Goal: Task Accomplishment & Management: Complete application form

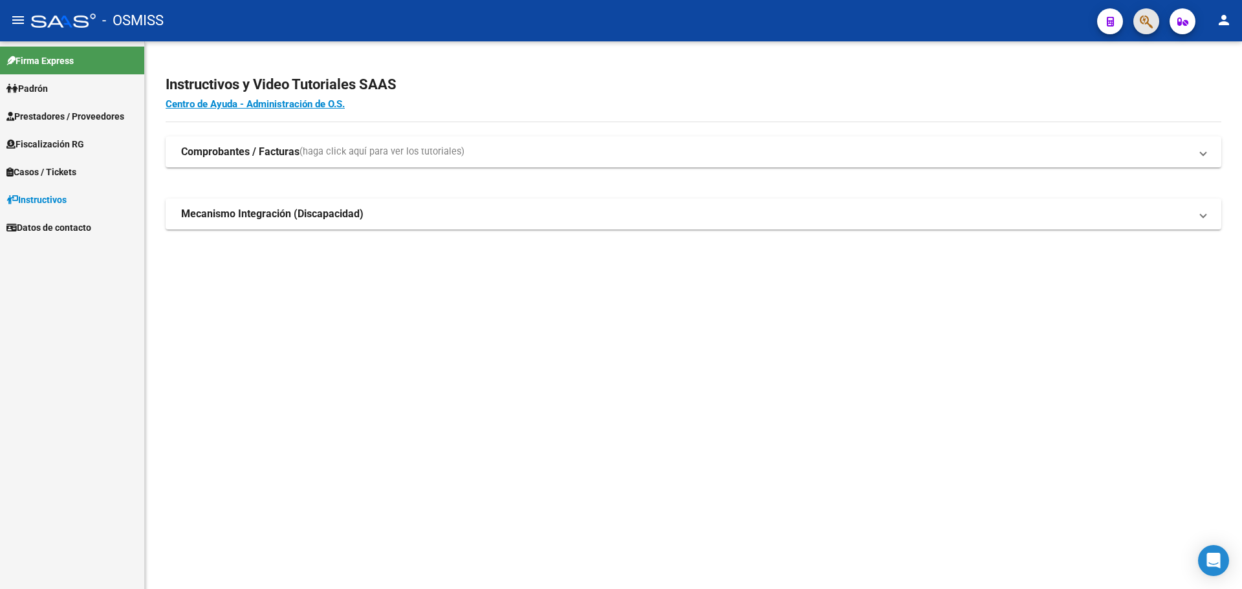
click at [1139, 17] on button "button" at bounding box center [1146, 21] width 26 height 26
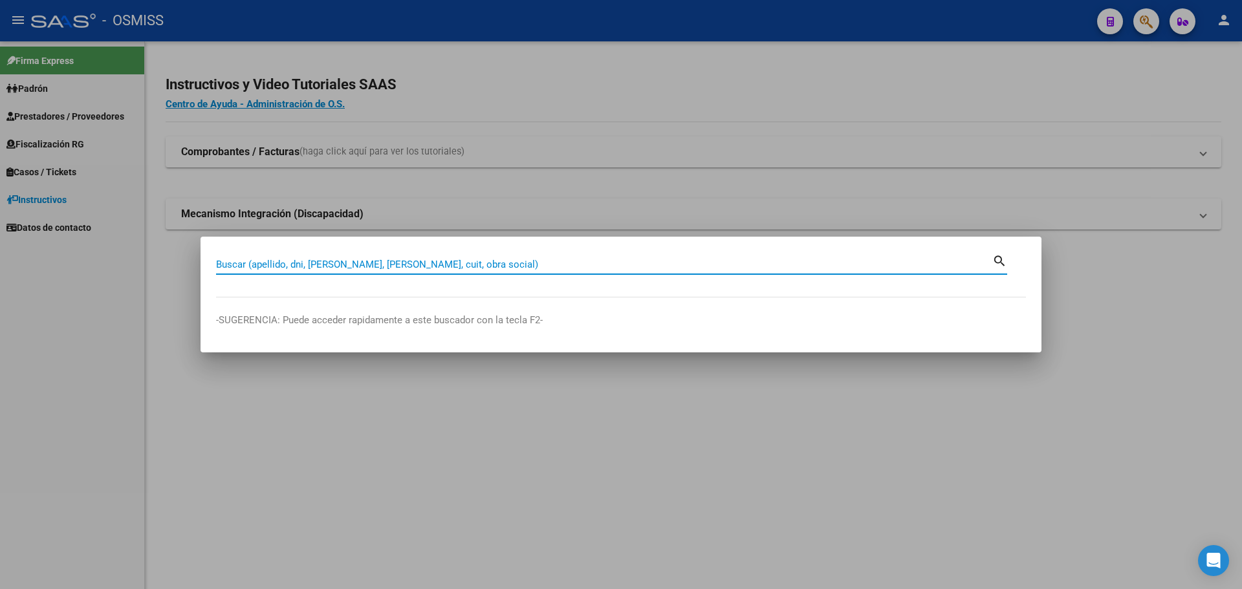
click at [438, 263] on input "Buscar (apellido, dni, [PERSON_NAME], [PERSON_NAME], cuit, obra social)" at bounding box center [604, 265] width 776 height 12
type input "30626983398"
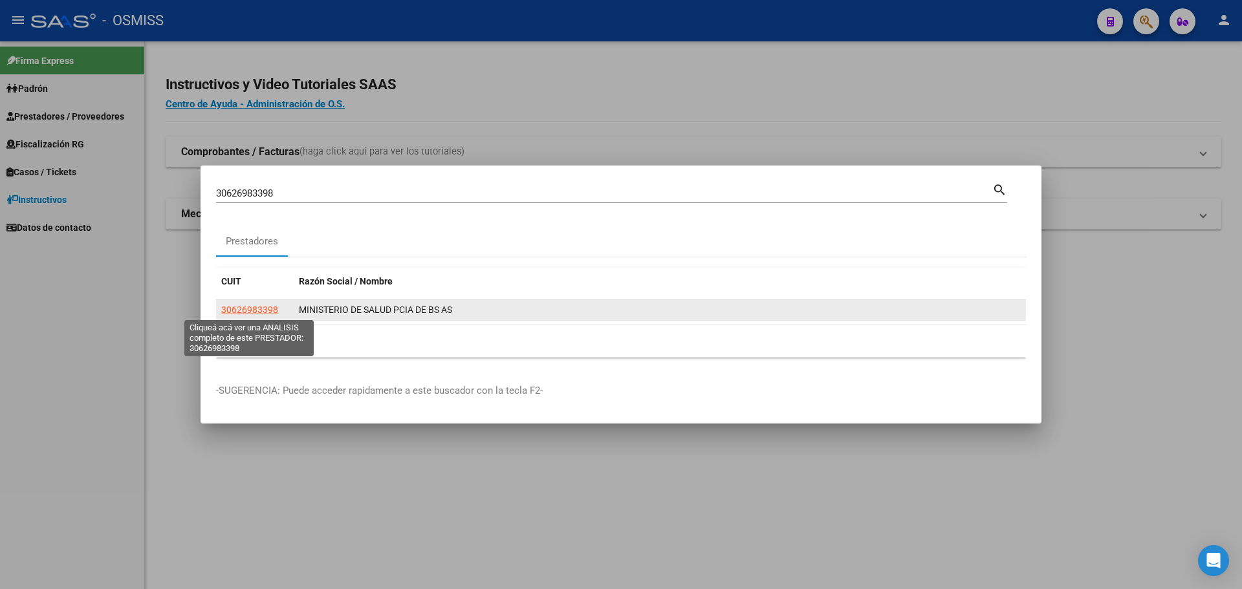
click at [240, 306] on span "30626983398" at bounding box center [249, 310] width 57 height 10
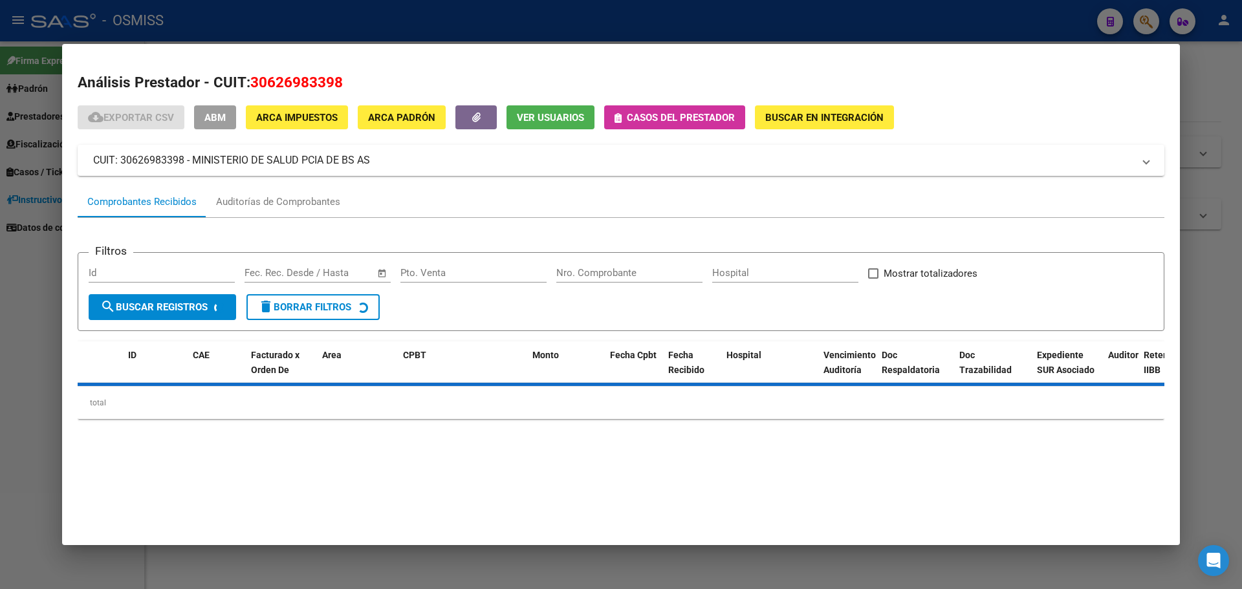
click at [657, 116] on span "Casos del prestador" at bounding box center [681, 118] width 108 height 12
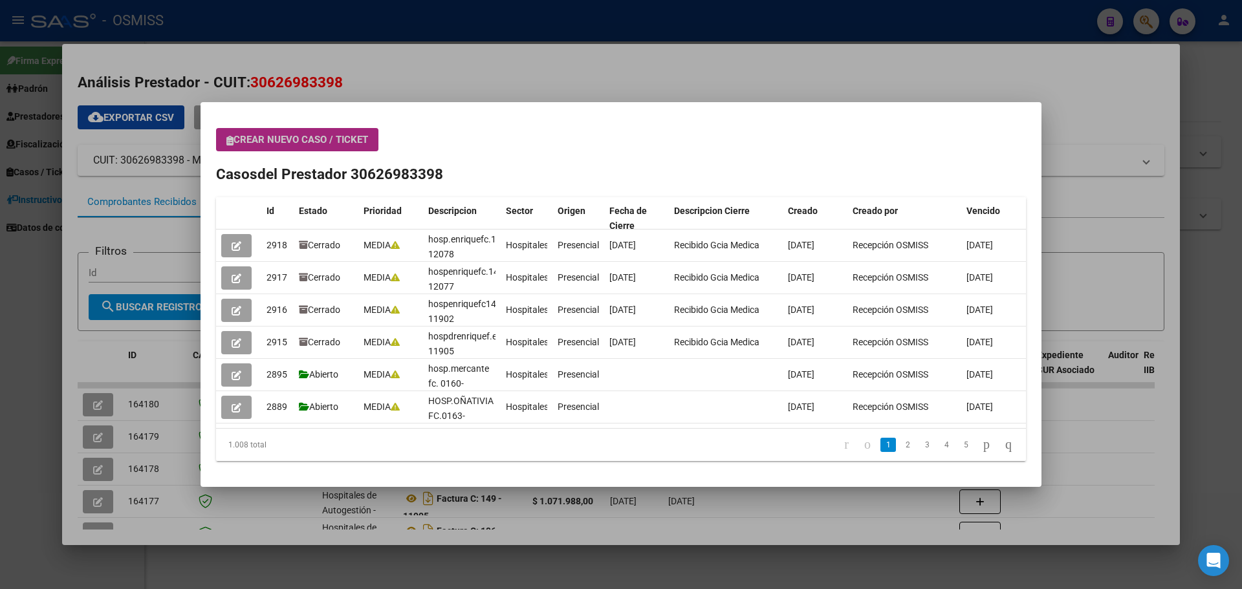
click at [321, 140] on span "Crear nuevo caso / ticket" at bounding box center [297, 140] width 142 height 12
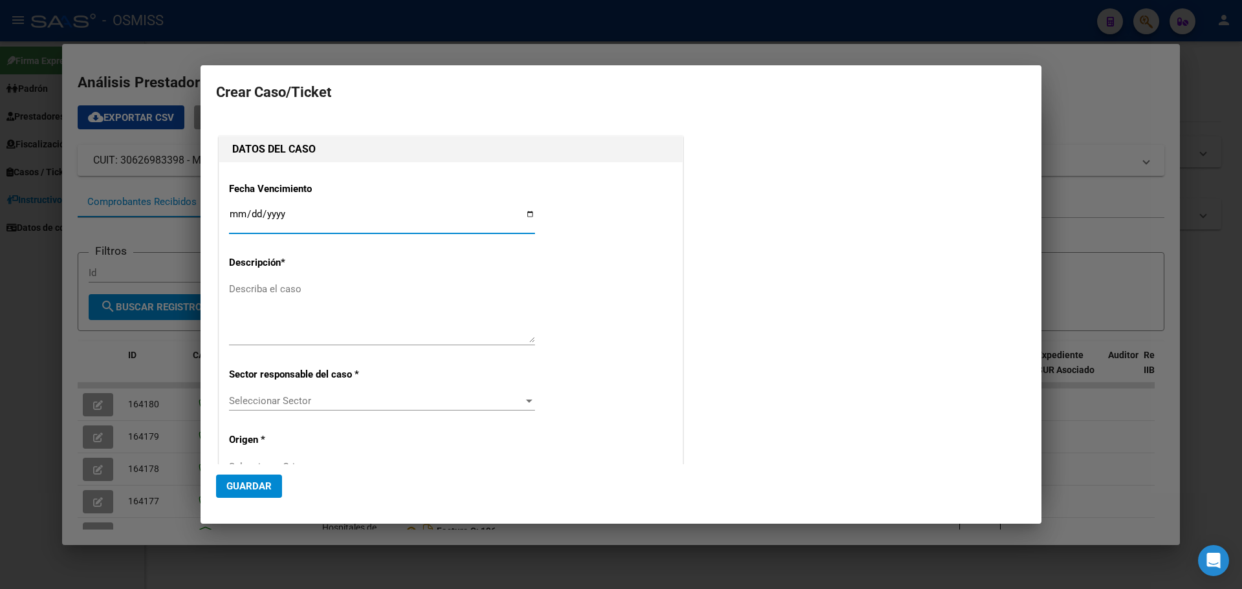
type input "30626983398"
click at [524, 215] on input "Ingresar fecha" at bounding box center [382, 219] width 306 height 21
type input "[DATE]"
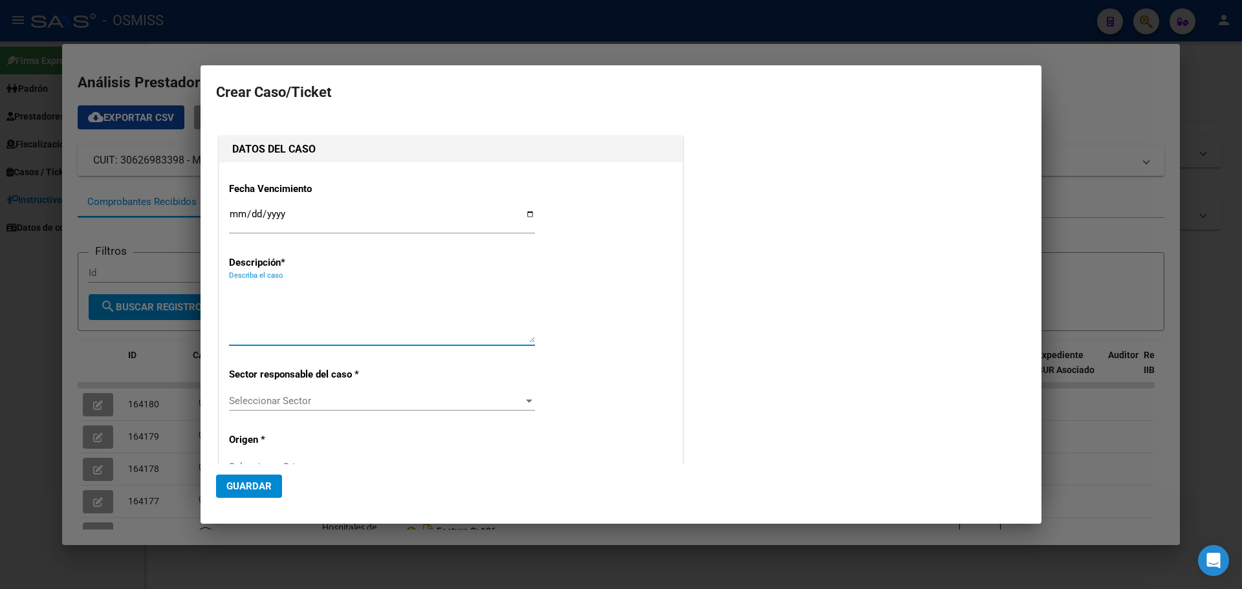
click at [286, 301] on textarea "Describa el caso" at bounding box center [382, 312] width 306 height 61
type textarea "HOSP.SAN FELIPE FC.135-11028"
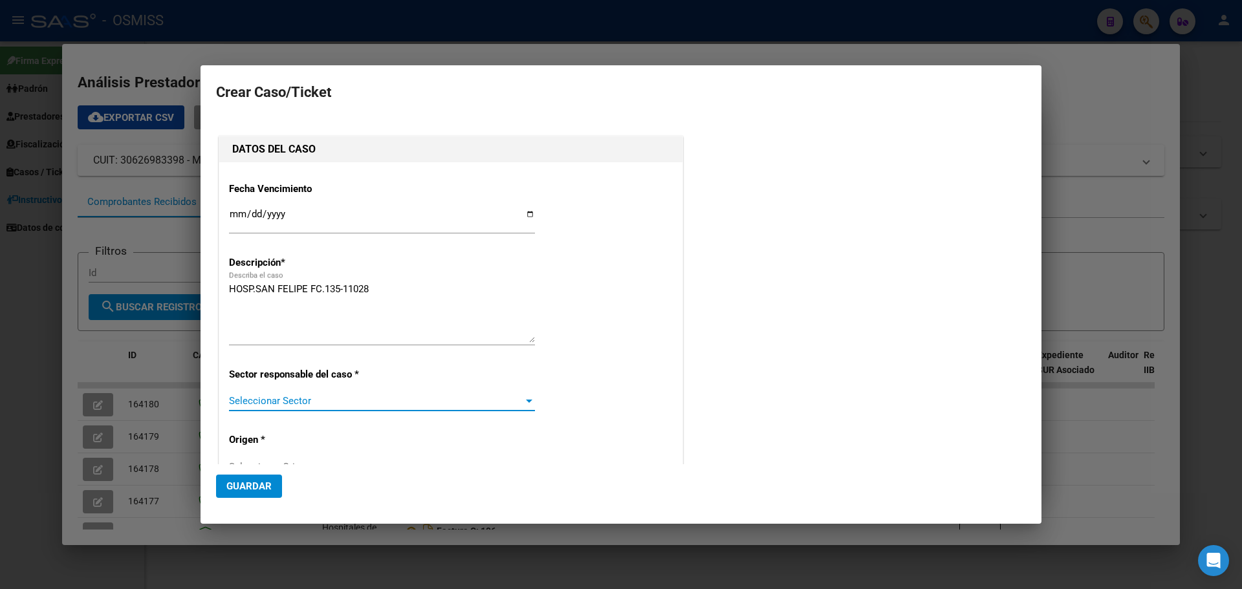
click at [526, 400] on div at bounding box center [529, 401] width 6 height 3
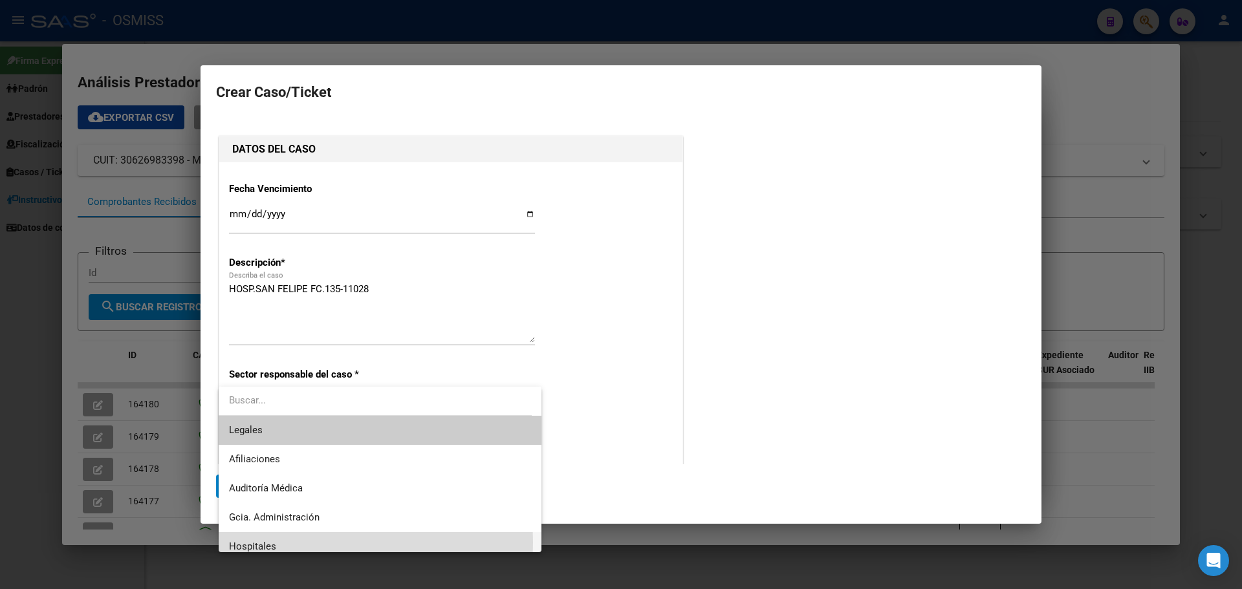
click at [286, 543] on span "Hospitales" at bounding box center [380, 546] width 302 height 29
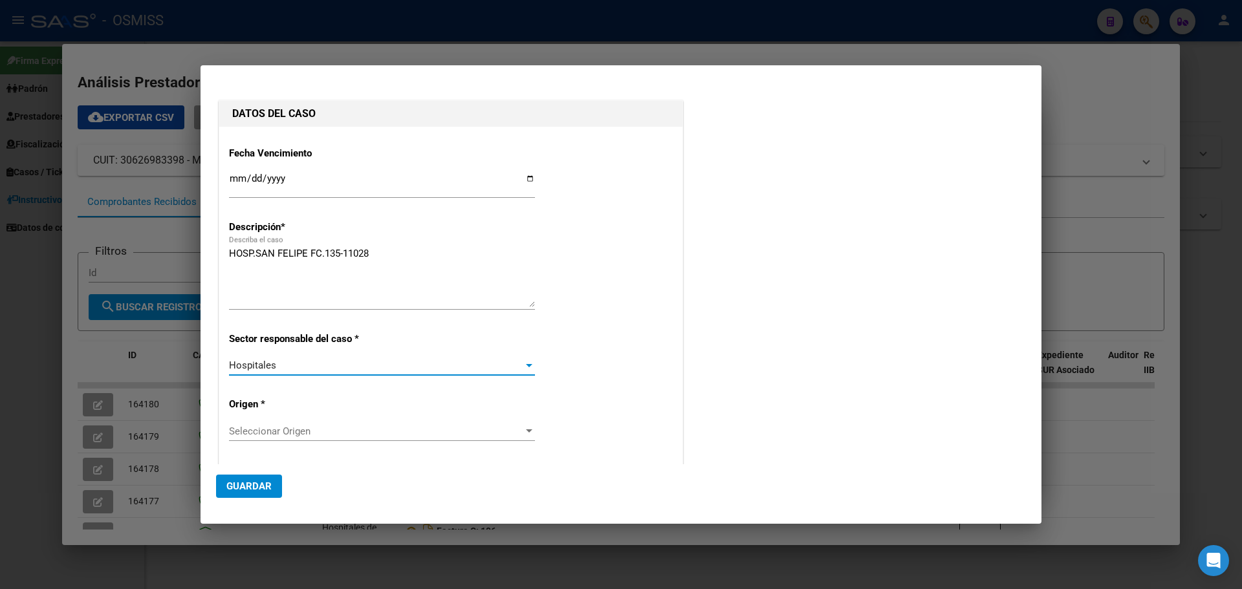
scroll to position [65, 0]
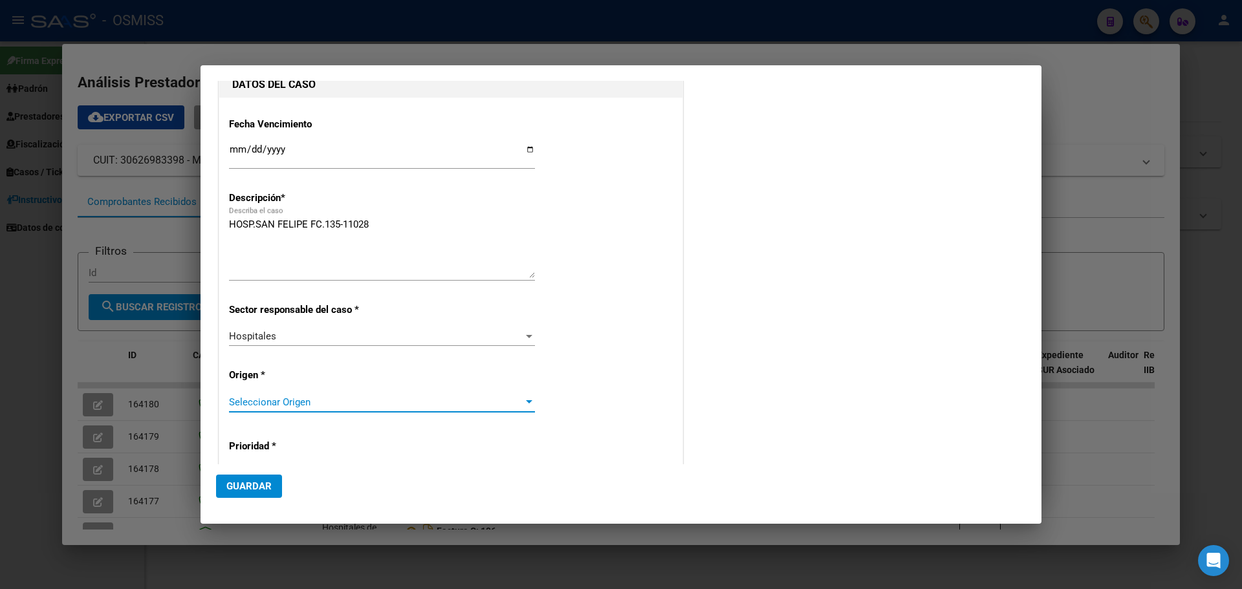
click at [523, 397] on div at bounding box center [529, 402] width 12 height 10
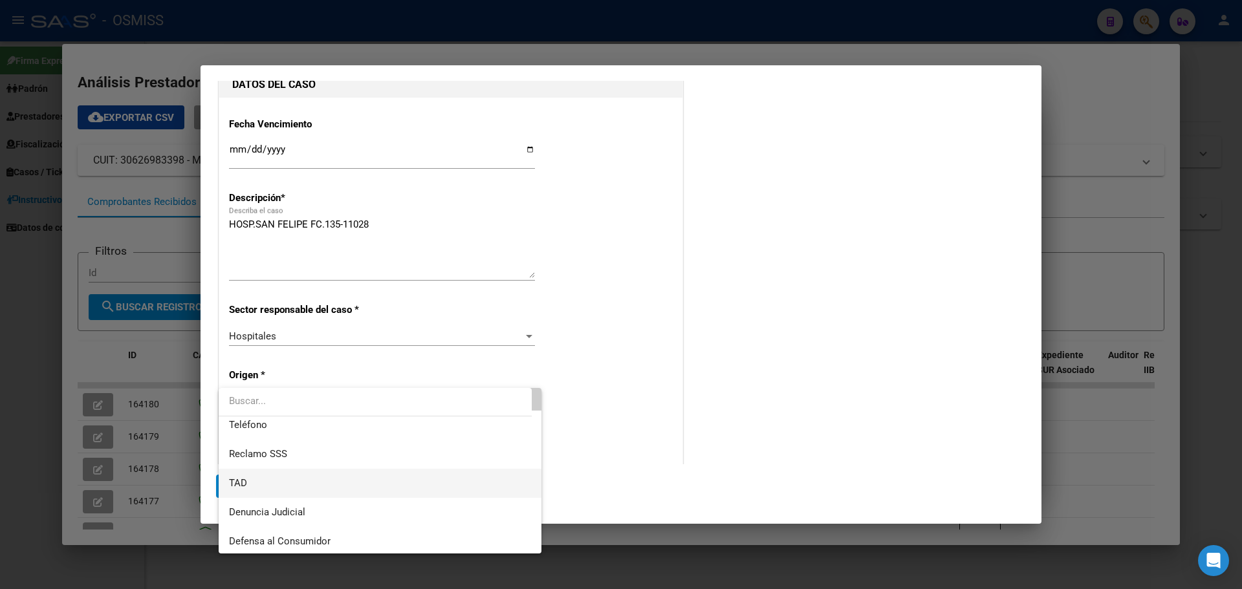
scroll to position [129, 0]
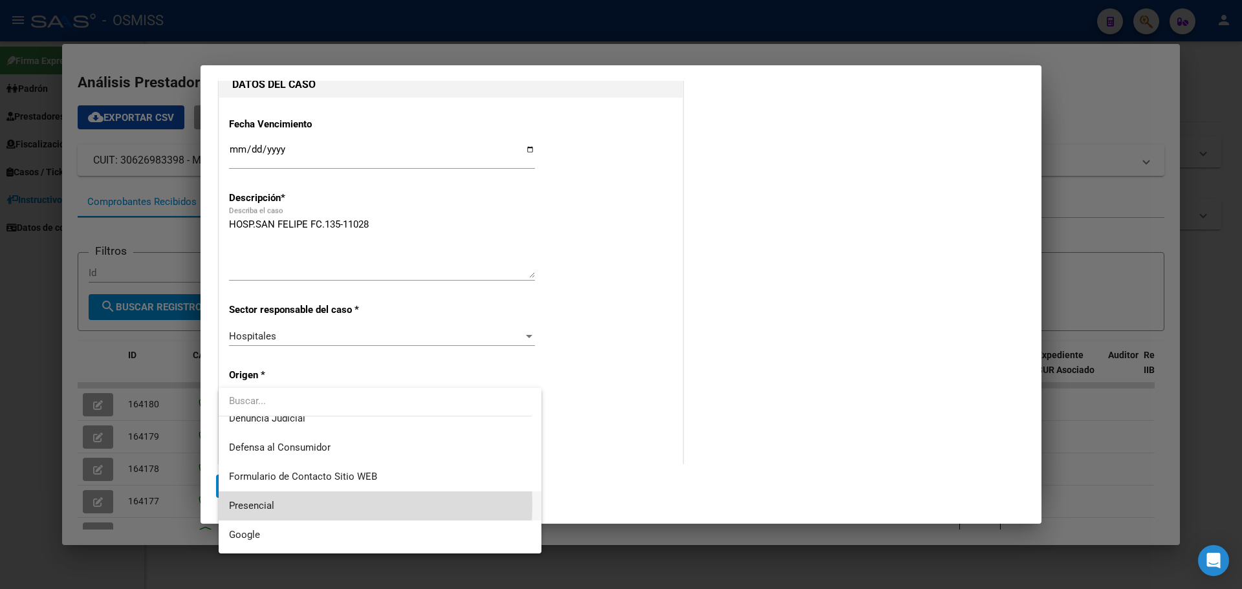
click at [279, 505] on span "Presencial" at bounding box center [380, 505] width 302 height 29
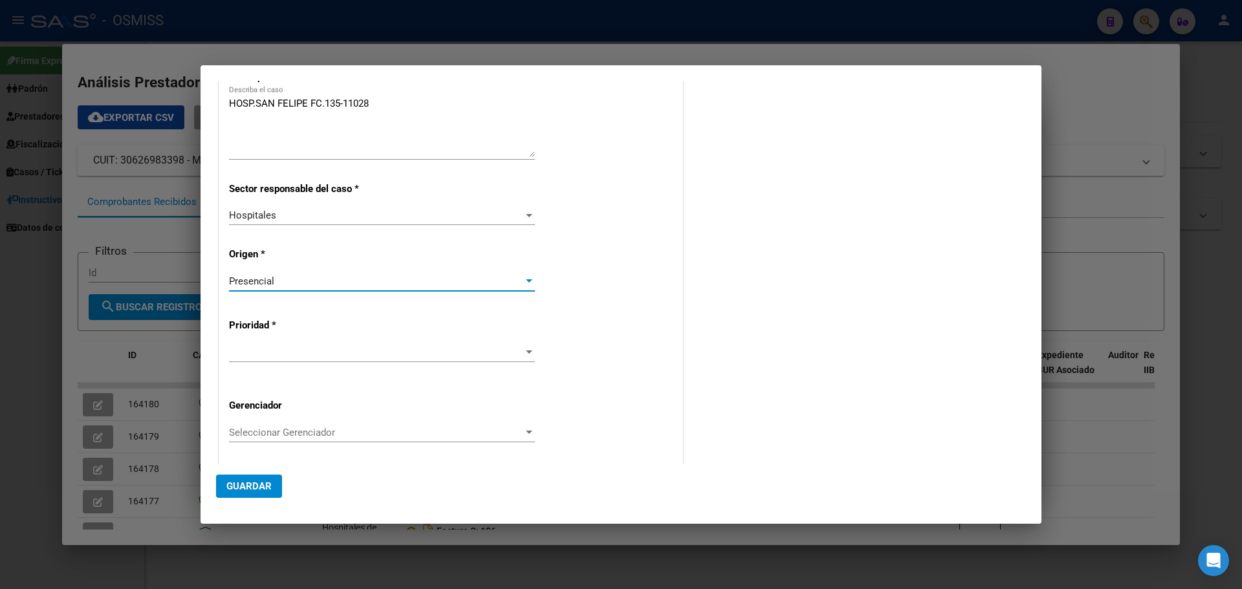
scroll to position [194, 0]
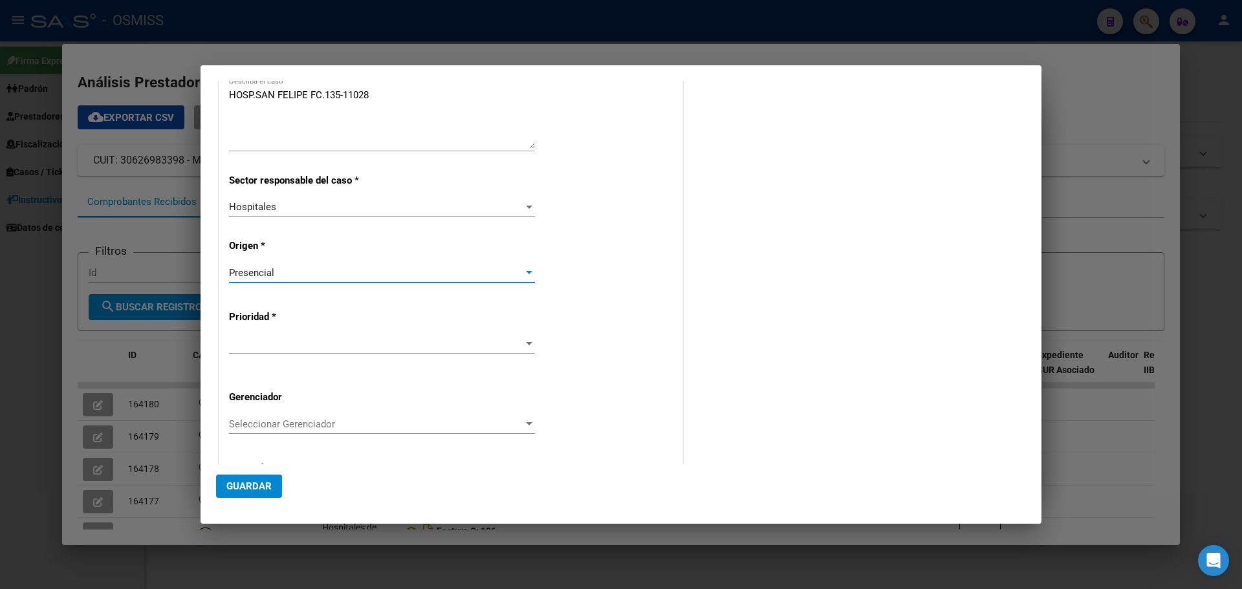
click at [528, 342] on div at bounding box center [529, 343] width 6 height 3
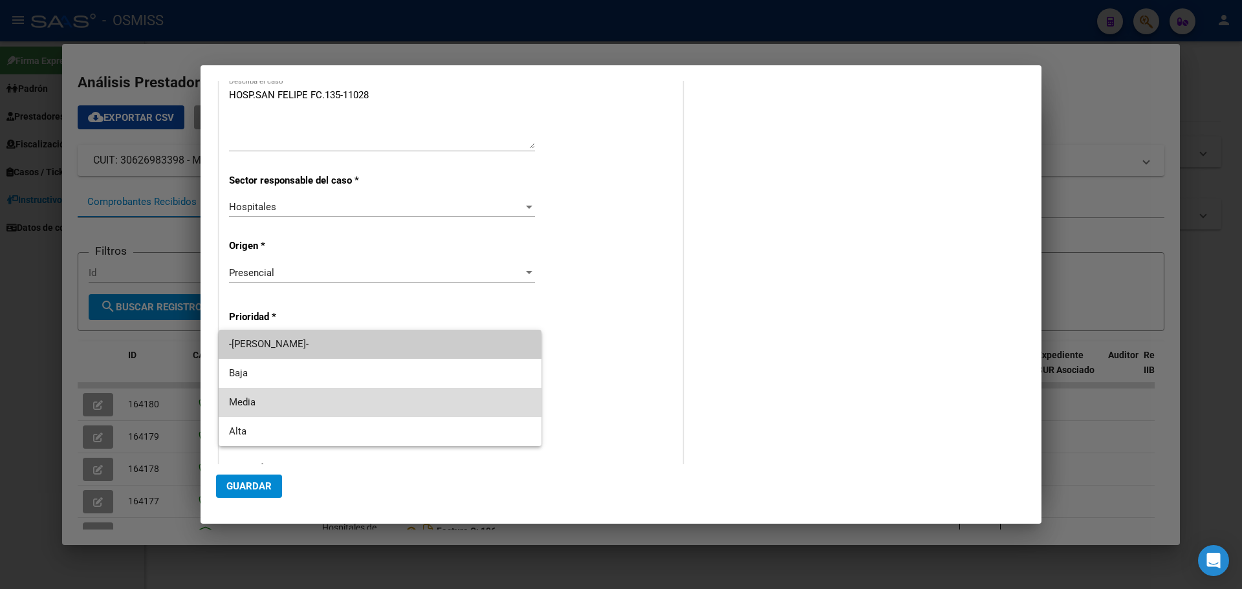
click at [258, 403] on span "Media" at bounding box center [380, 402] width 302 height 29
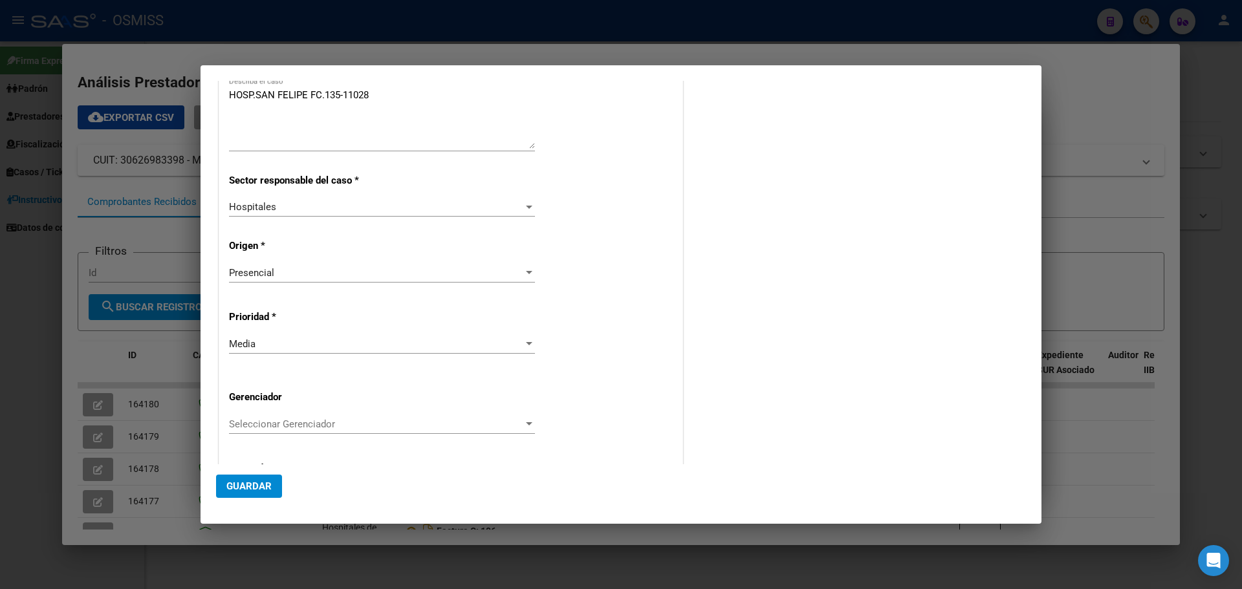
click at [522, 413] on div "Fecha Vencimiento [DATE] Ingresar fecha Descripción * HOSP.SAN FELIPE FC.135-11…" at bounding box center [451, 248] width 444 height 541
click at [523, 414] on div "Seleccionar Gerenciador Seleccionar Gerenciador" at bounding box center [382, 423] width 306 height 19
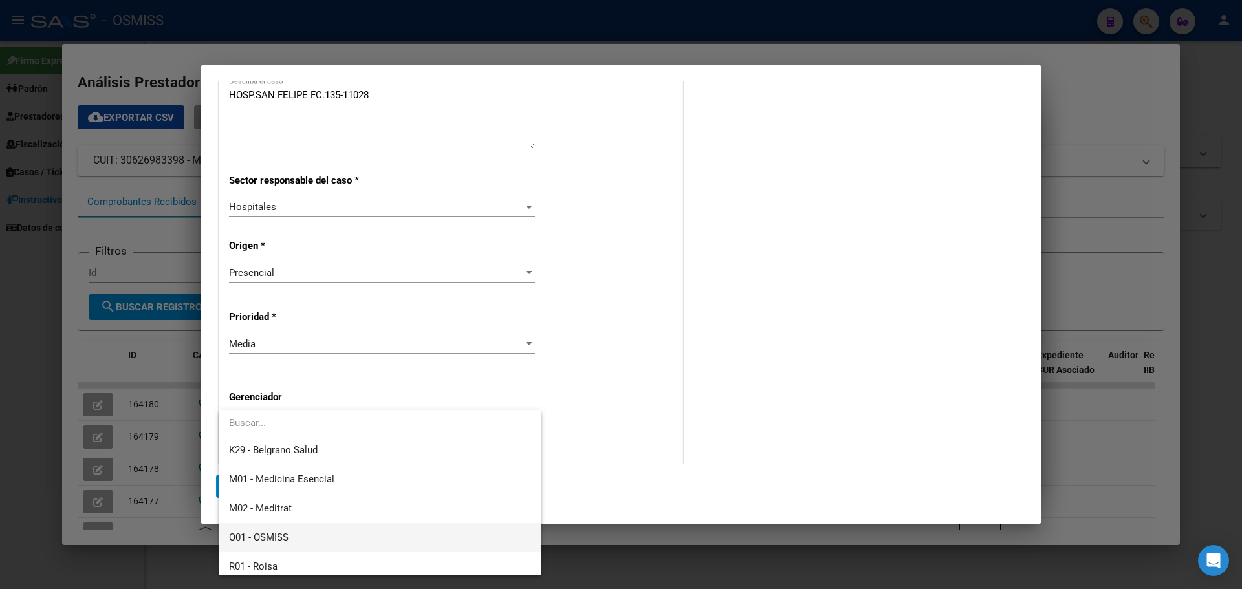
scroll to position [387, 0]
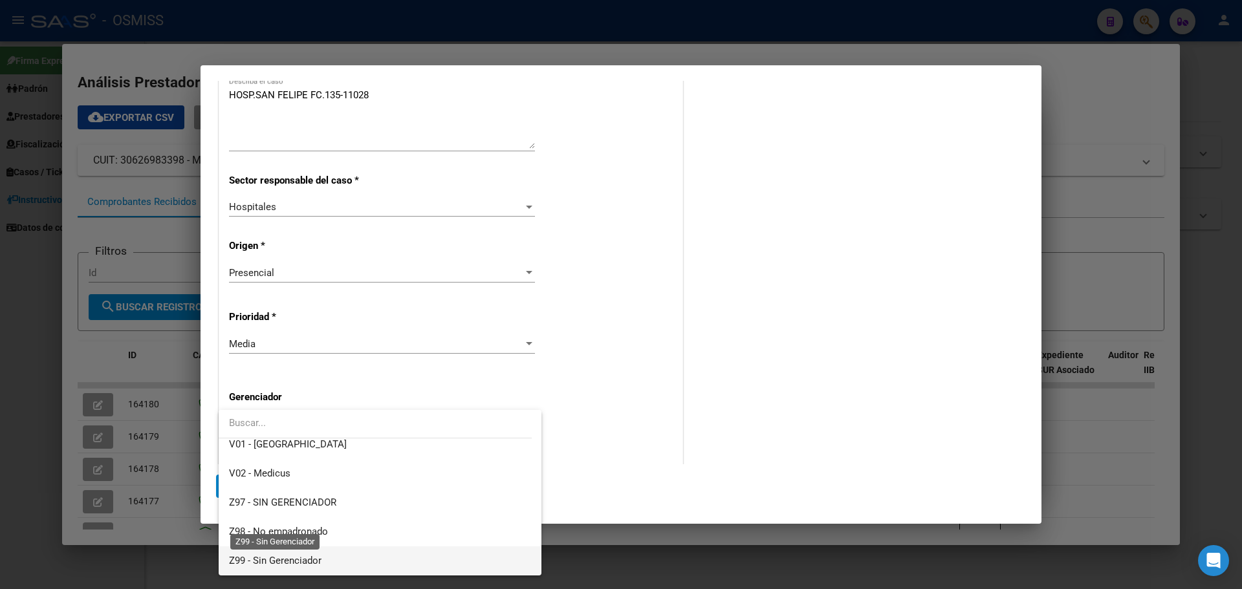
click at [314, 555] on span "Z99 - Sin Gerenciador" at bounding box center [275, 561] width 92 height 12
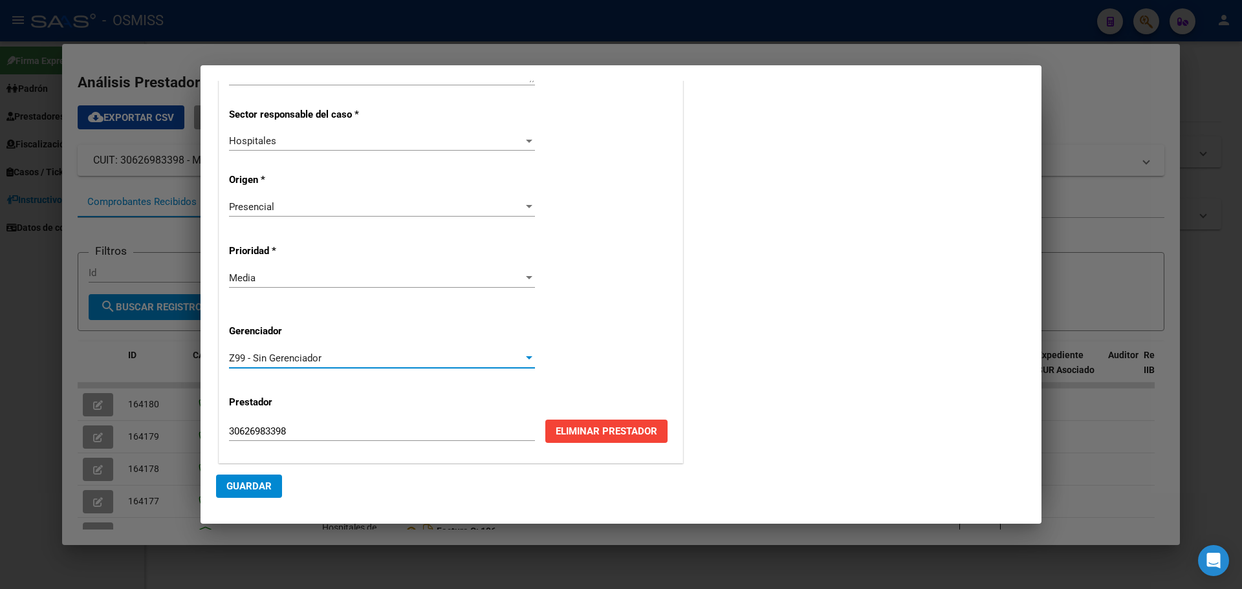
scroll to position [262, 0]
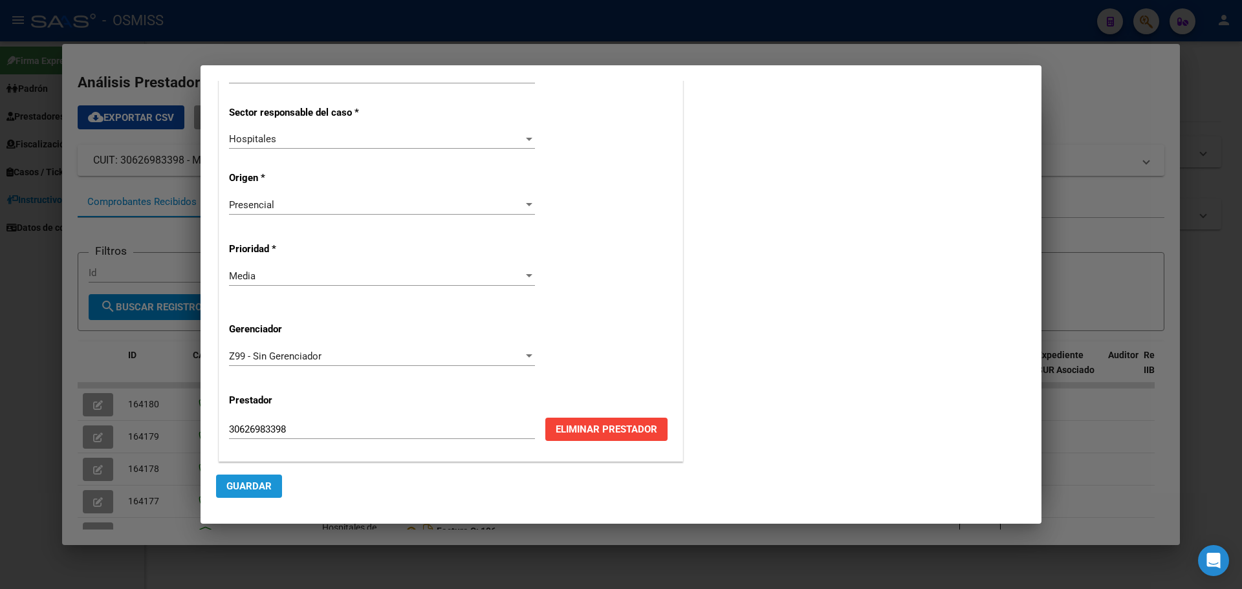
click at [255, 484] on span "Guardar" at bounding box center [248, 486] width 45 height 12
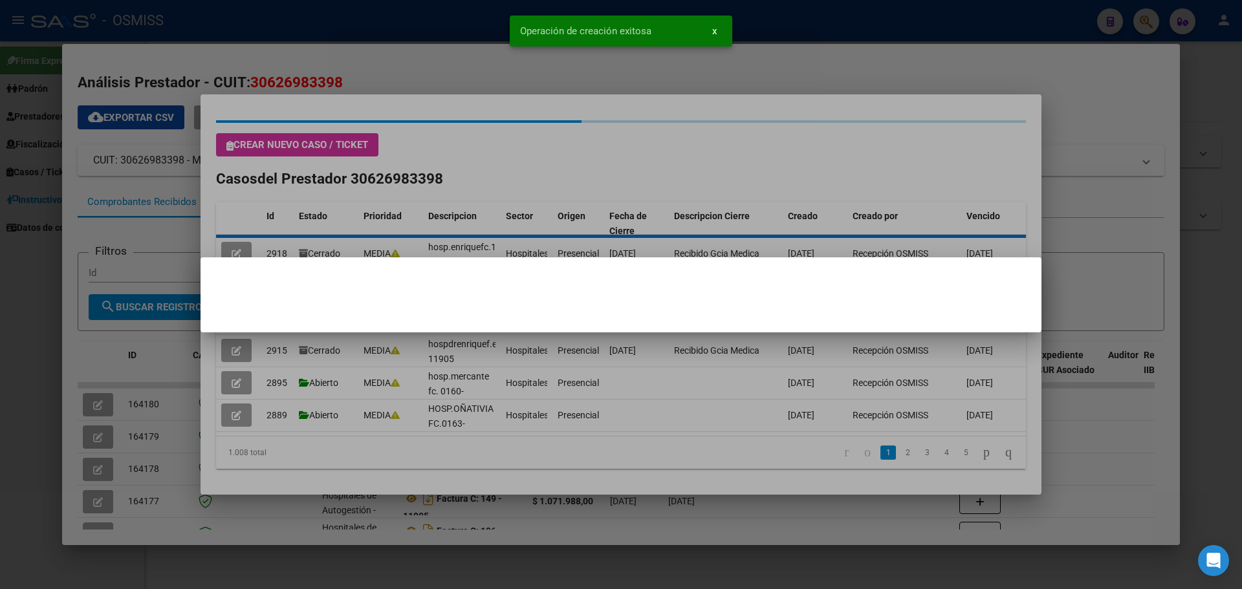
scroll to position [0, 0]
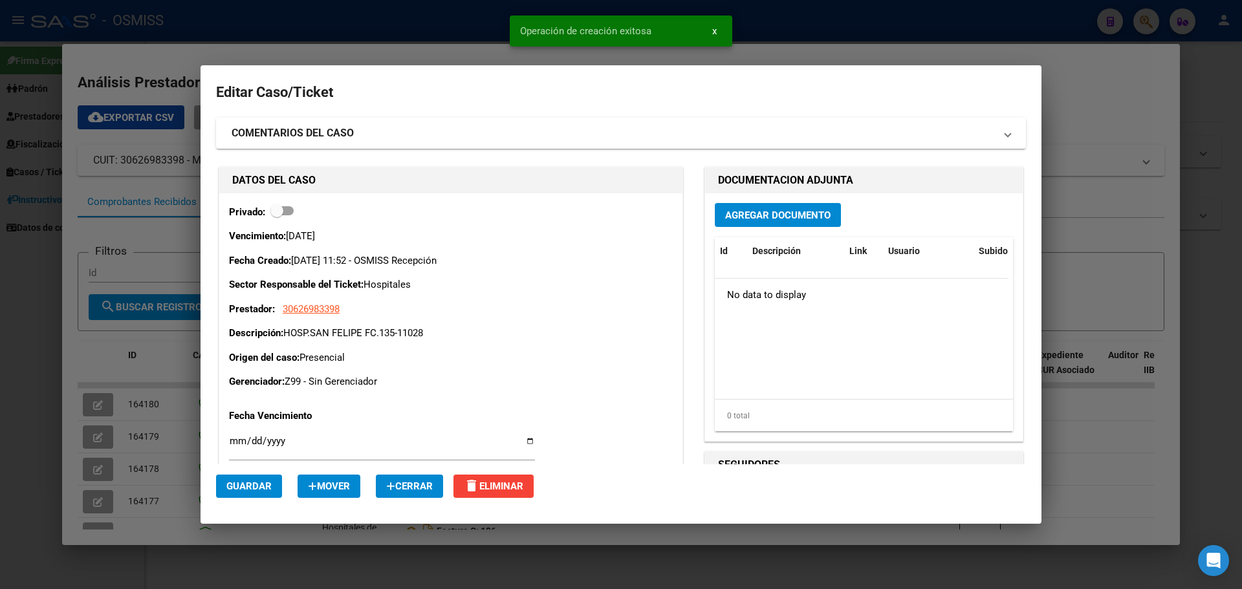
click at [782, 211] on span "Agregar Documento" at bounding box center [777, 216] width 105 height 12
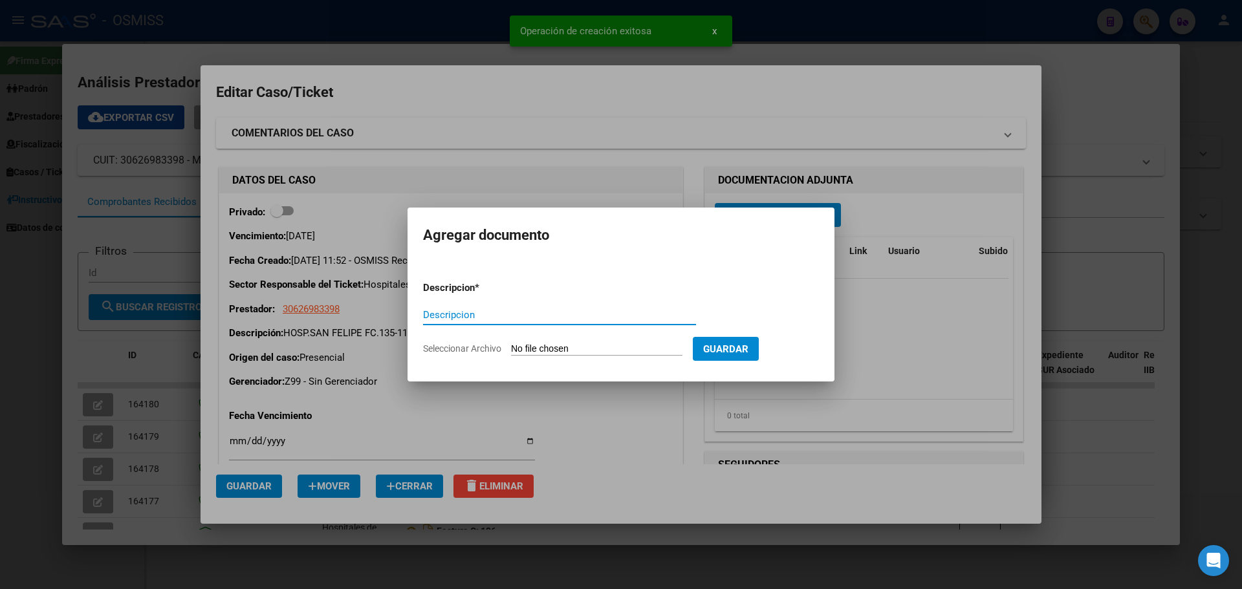
click at [499, 314] on input "Descripcion" at bounding box center [559, 315] width 273 height 12
type input "HOSP.SAN FELIPE FC. 135-11028"
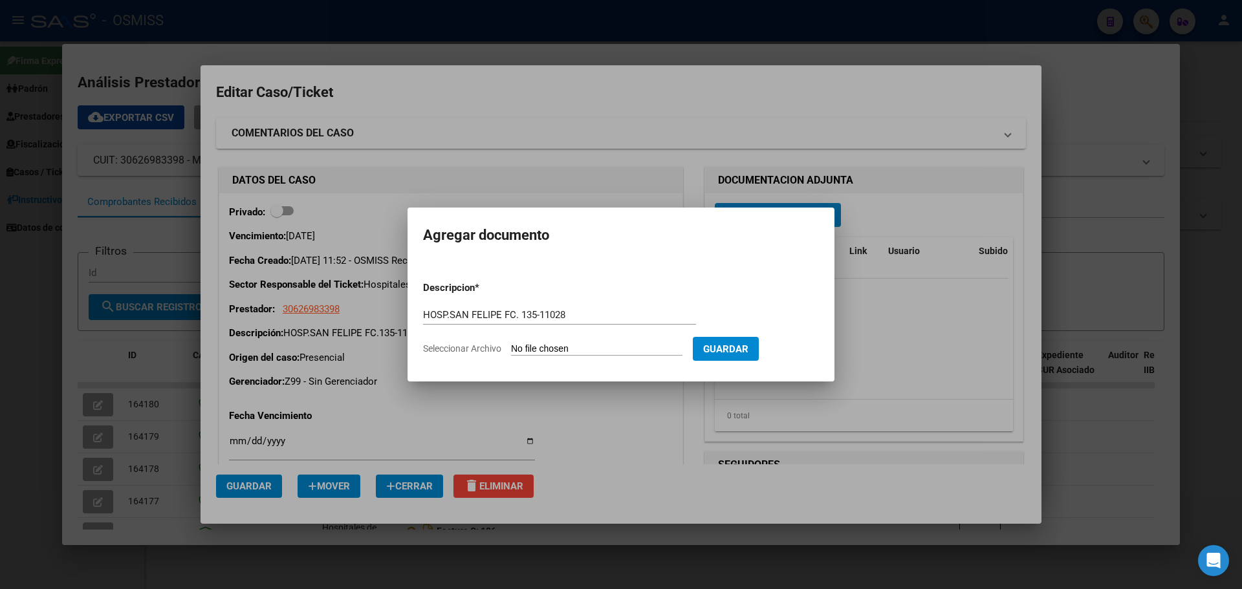
click at [608, 348] on input "Seleccionar Archivo" at bounding box center [596, 349] width 171 height 12
type input "C:\fakepath\hospsanfelipefc135-11028.pdf"
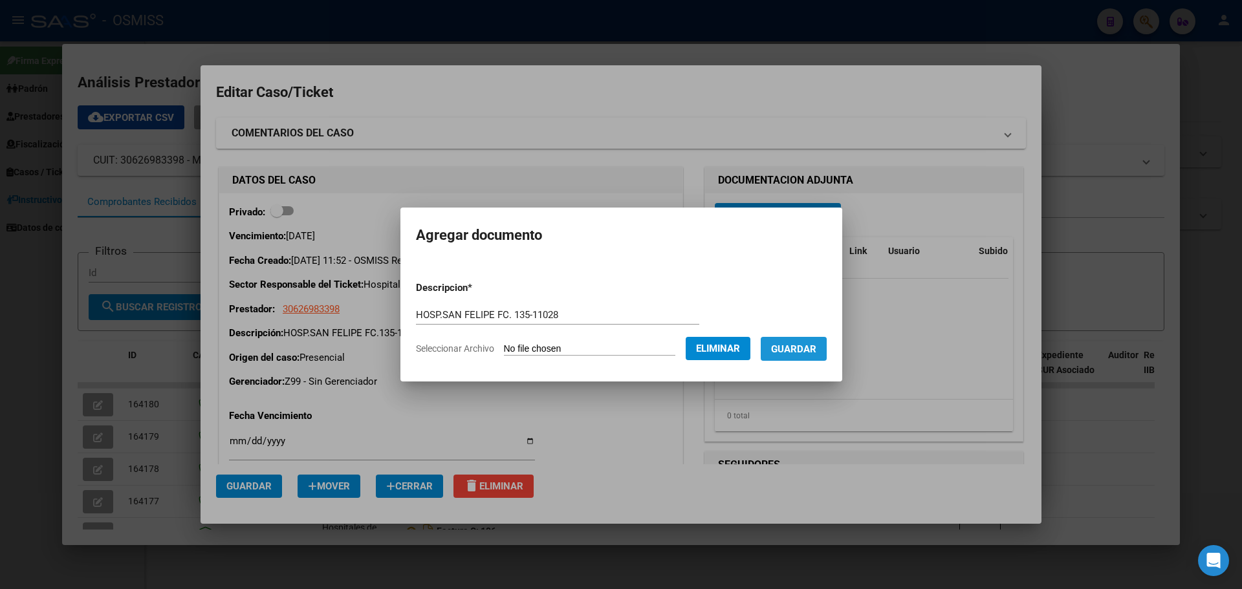
click at [803, 352] on span "Guardar" at bounding box center [793, 349] width 45 height 12
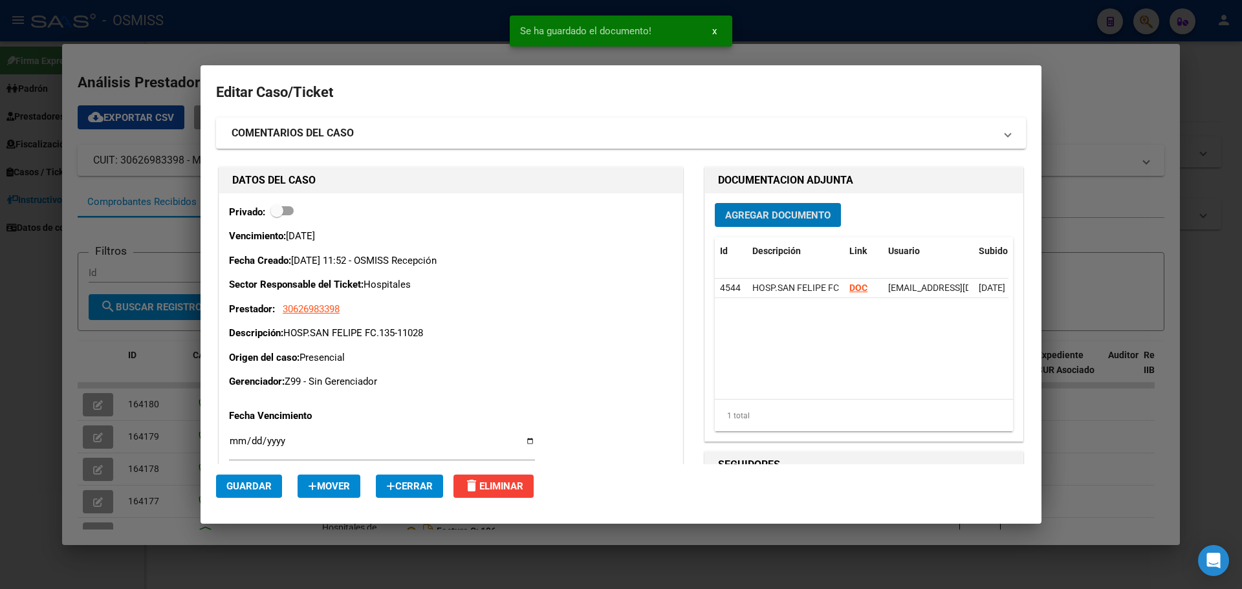
click at [252, 486] on span "Guardar" at bounding box center [248, 486] width 45 height 12
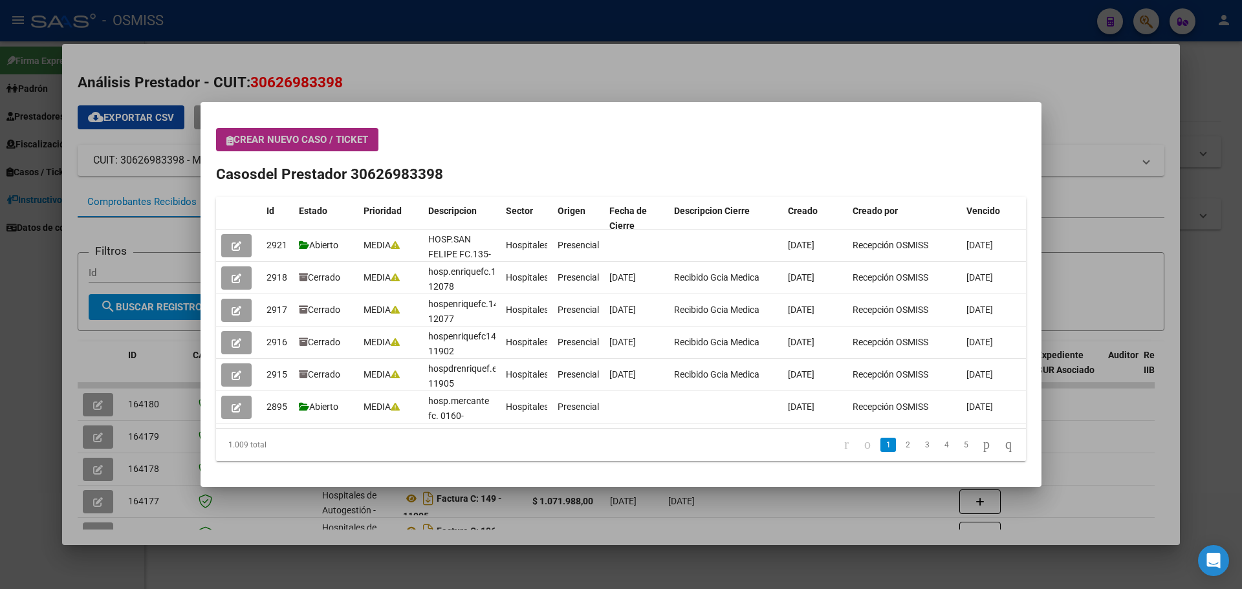
click at [346, 138] on span "Crear nuevo caso / ticket" at bounding box center [297, 140] width 142 height 12
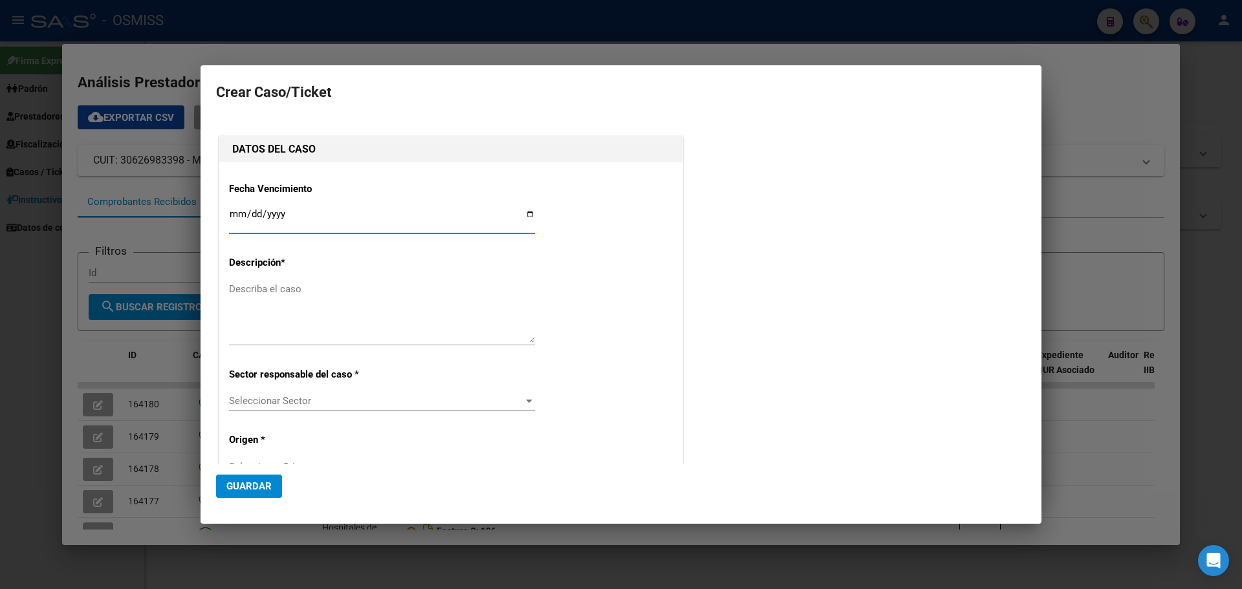
type input "30626983398"
click at [822, 18] on div at bounding box center [621, 294] width 1242 height 589
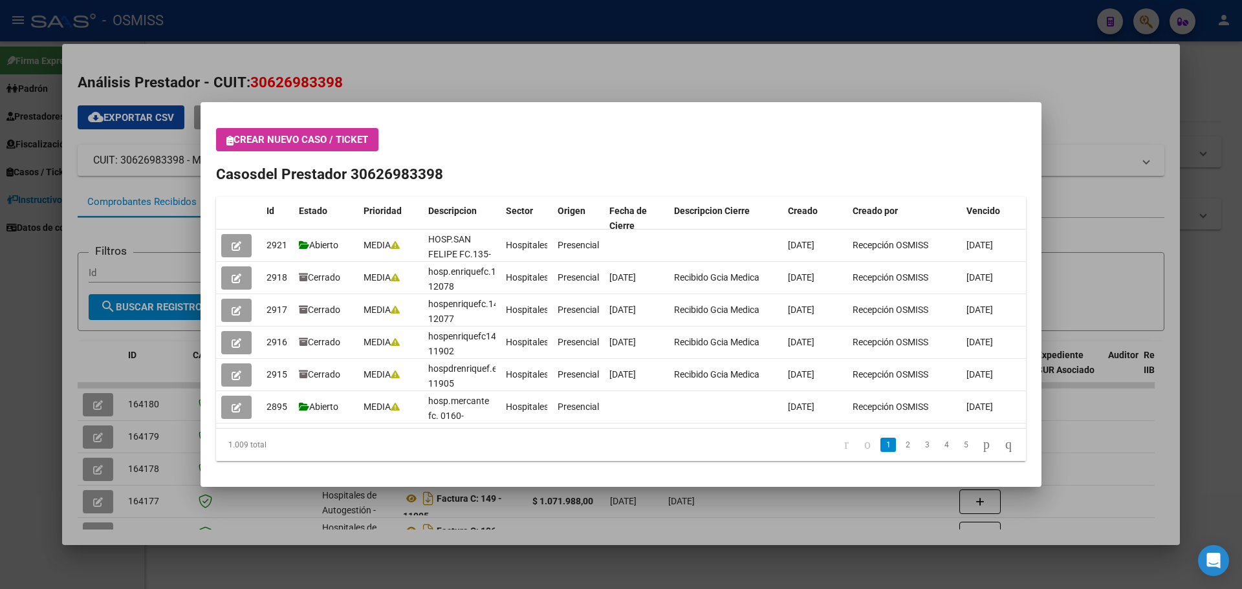
click at [1146, 19] on div at bounding box center [621, 294] width 1242 height 589
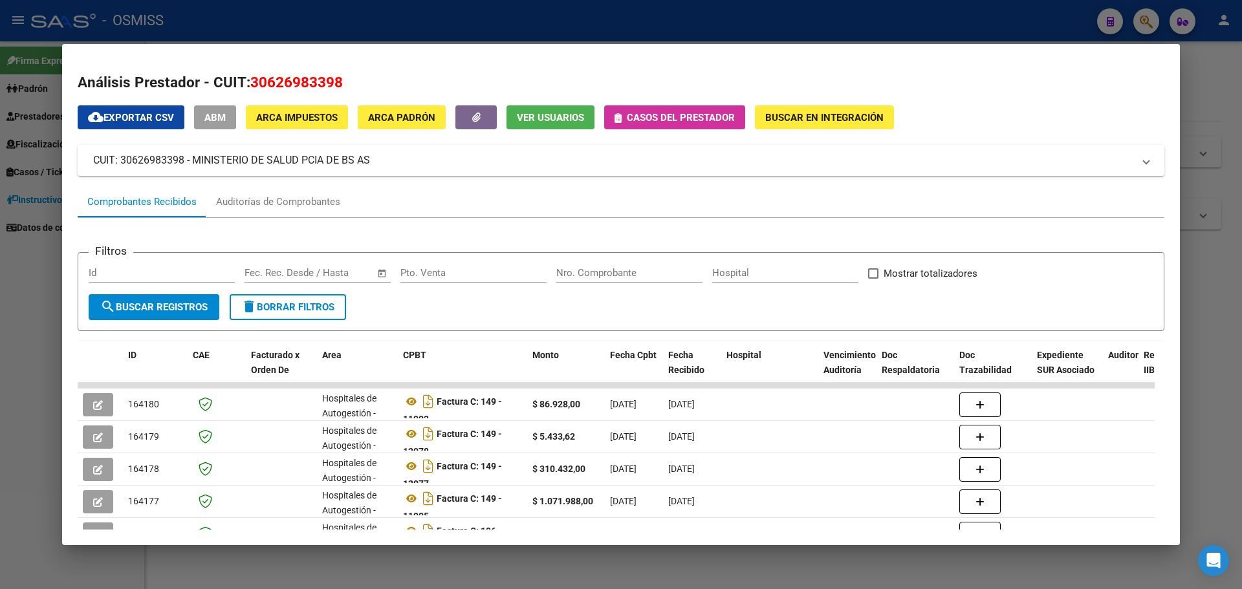
click at [1146, 19] on div at bounding box center [621, 294] width 1242 height 589
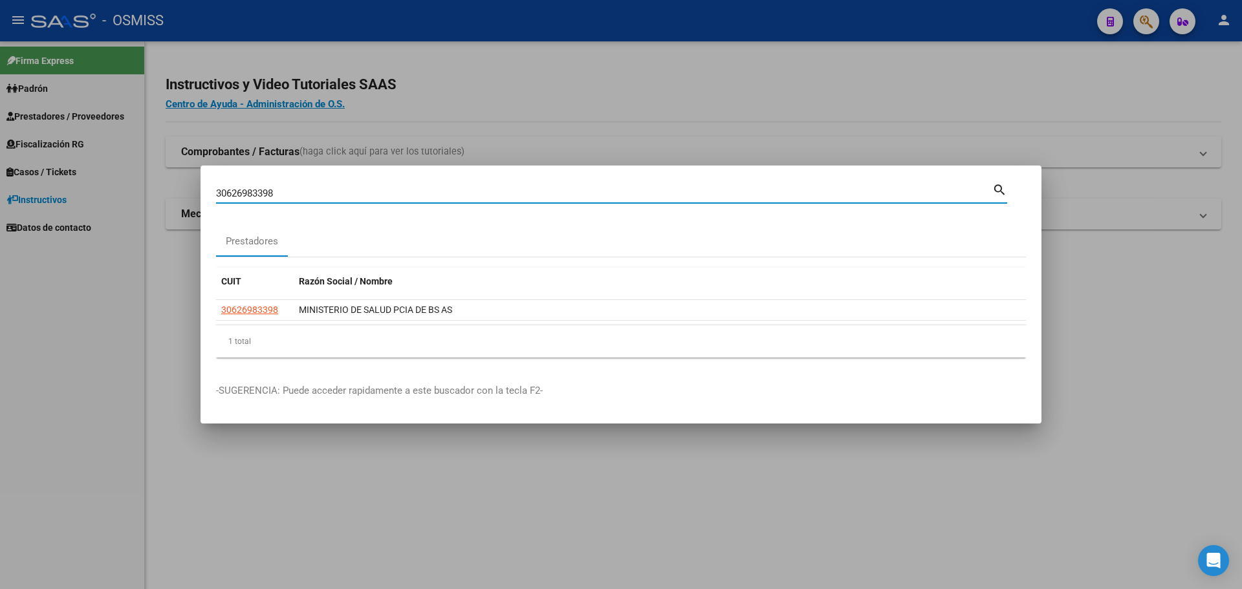
click at [304, 193] on input "30626983398" at bounding box center [604, 194] width 776 height 12
type input "3"
type input "30999000874"
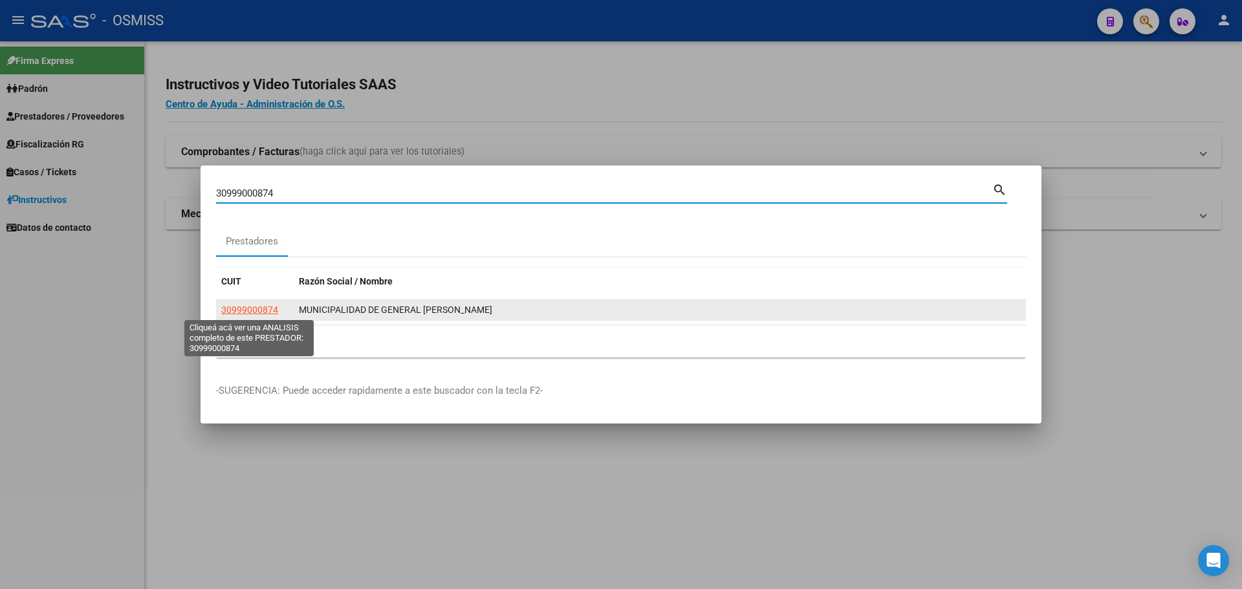
click at [258, 309] on span "30999000874" at bounding box center [249, 310] width 57 height 10
type textarea "30999000874"
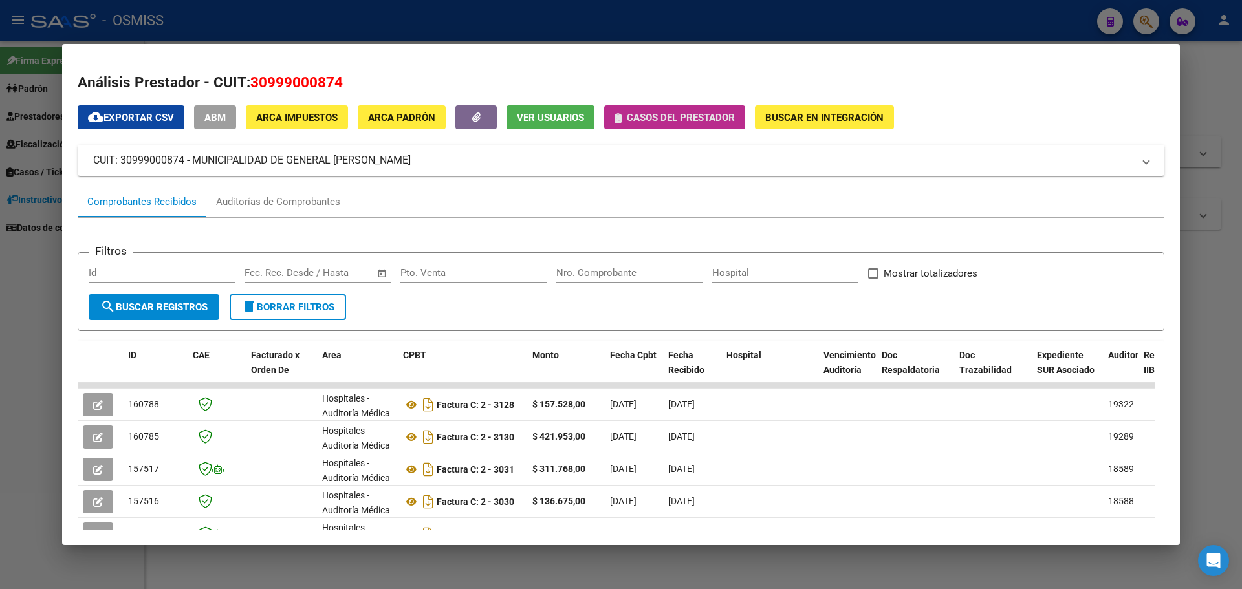
click at [676, 120] on span "Casos del prestador" at bounding box center [681, 118] width 108 height 12
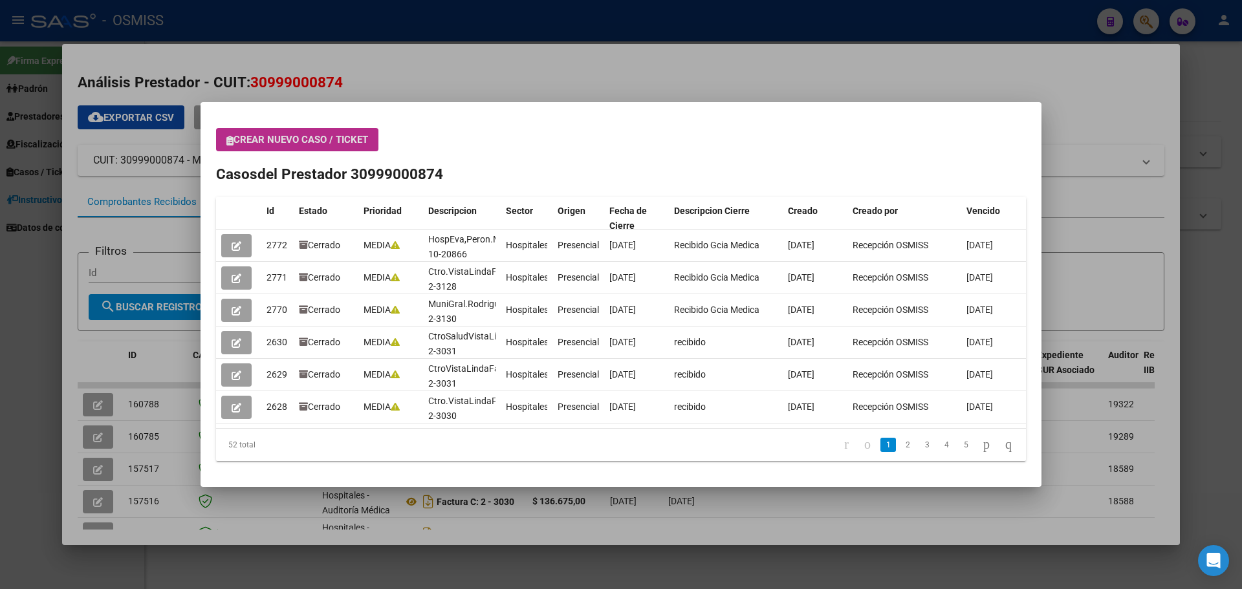
click at [308, 134] on span "Crear nuevo caso / ticket" at bounding box center [297, 140] width 142 height 12
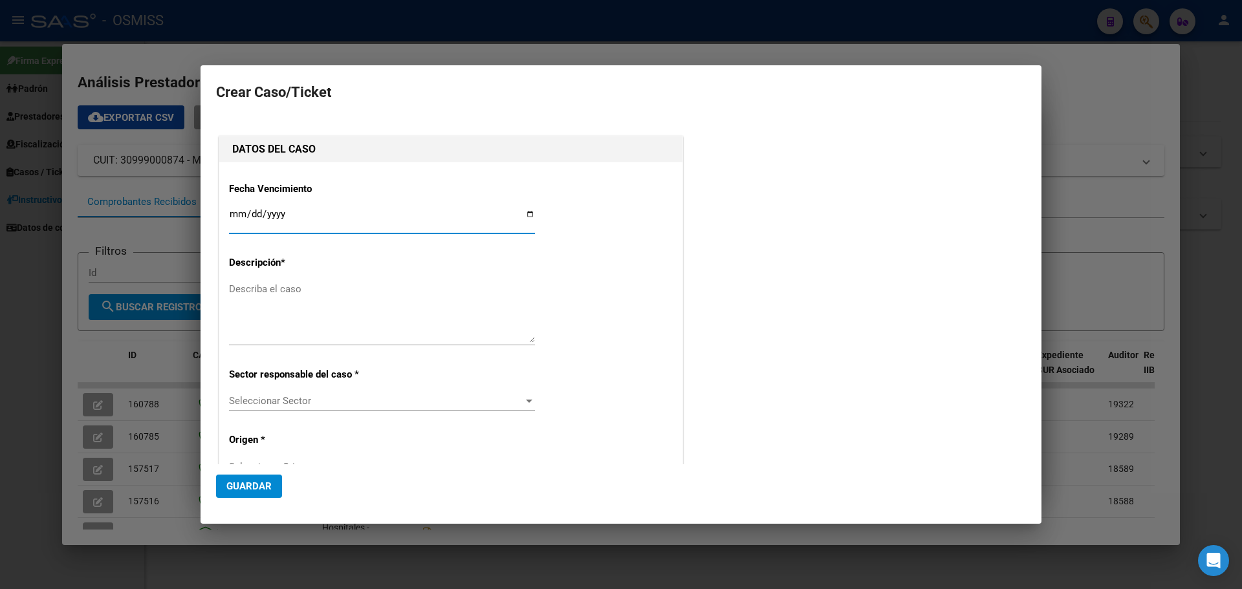
type input "30999000874"
click at [522, 210] on input "Ingresar fecha" at bounding box center [382, 219] width 306 height 21
type input "[DATE]"
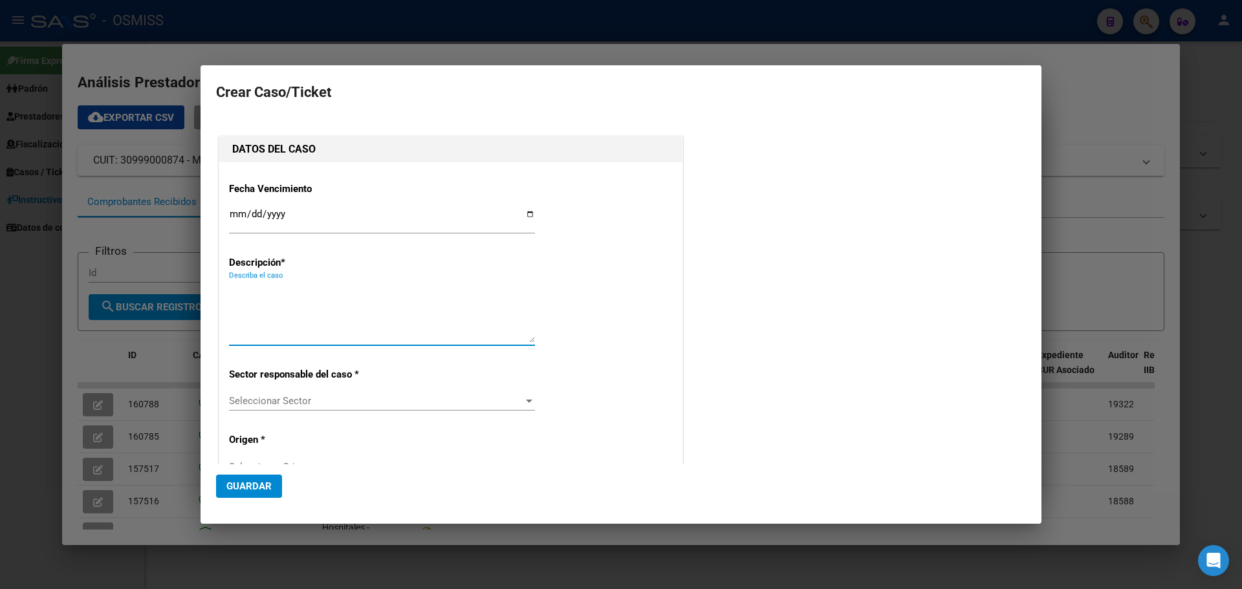
click at [290, 331] on textarea "Describa el caso" at bounding box center [382, 312] width 306 height 61
type textarea "HOSP RODRIGUEZ FC.2-3134"
click at [524, 394] on div "Seleccionar Sector Seleccionar Sector" at bounding box center [382, 400] width 306 height 19
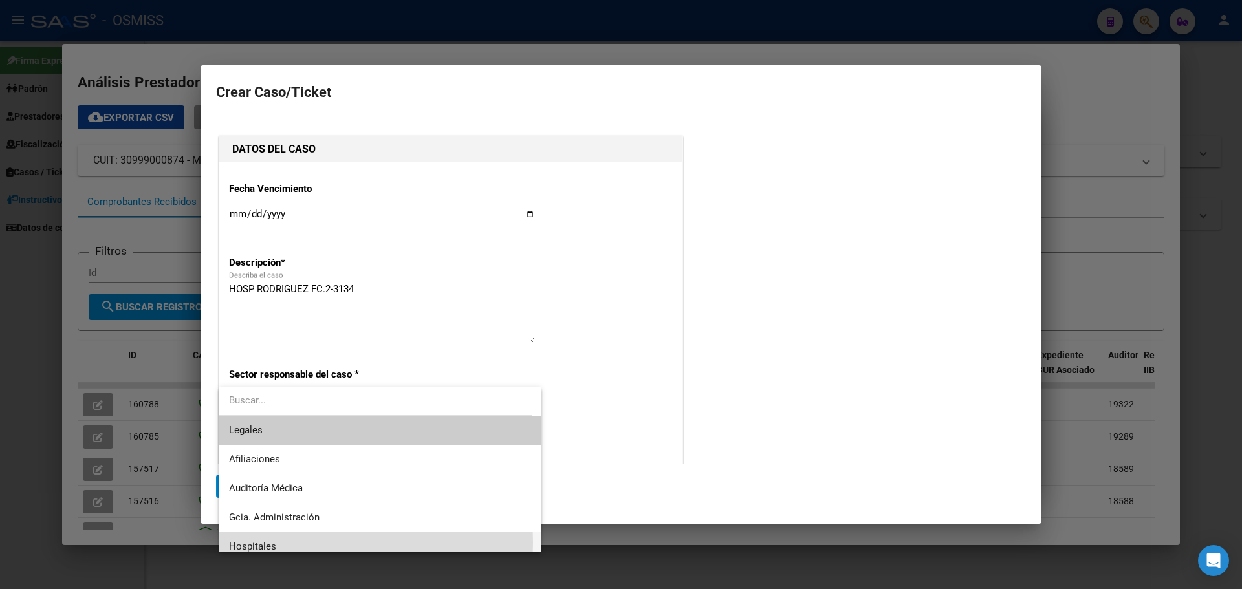
click at [305, 543] on span "Hospitales" at bounding box center [380, 546] width 302 height 29
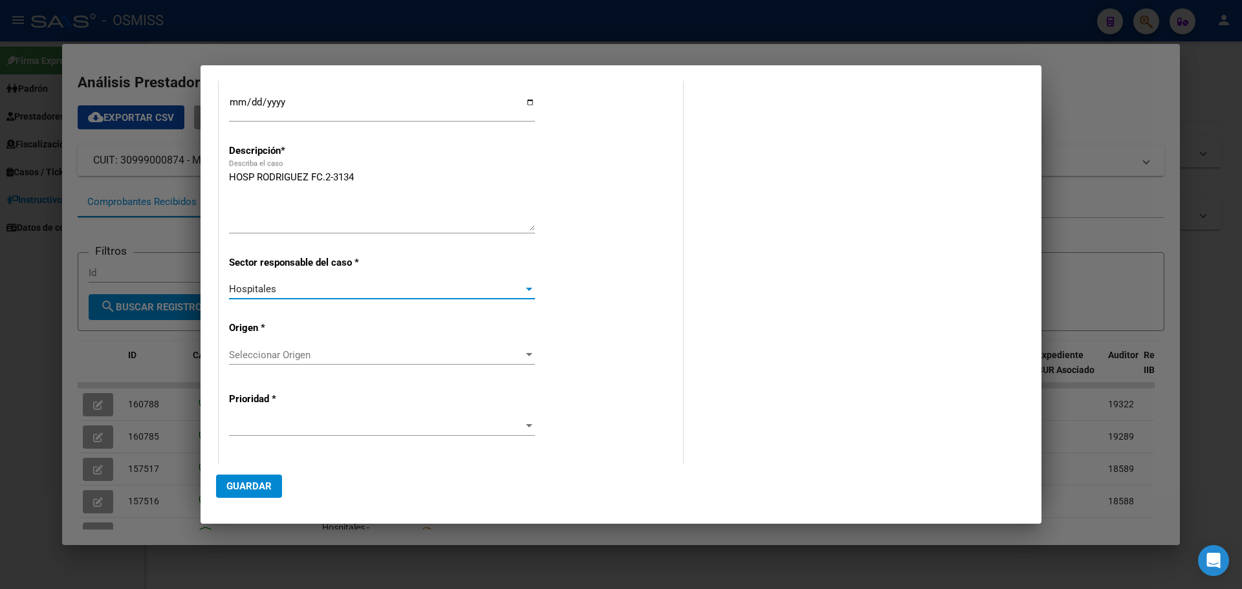
scroll to position [129, 0]
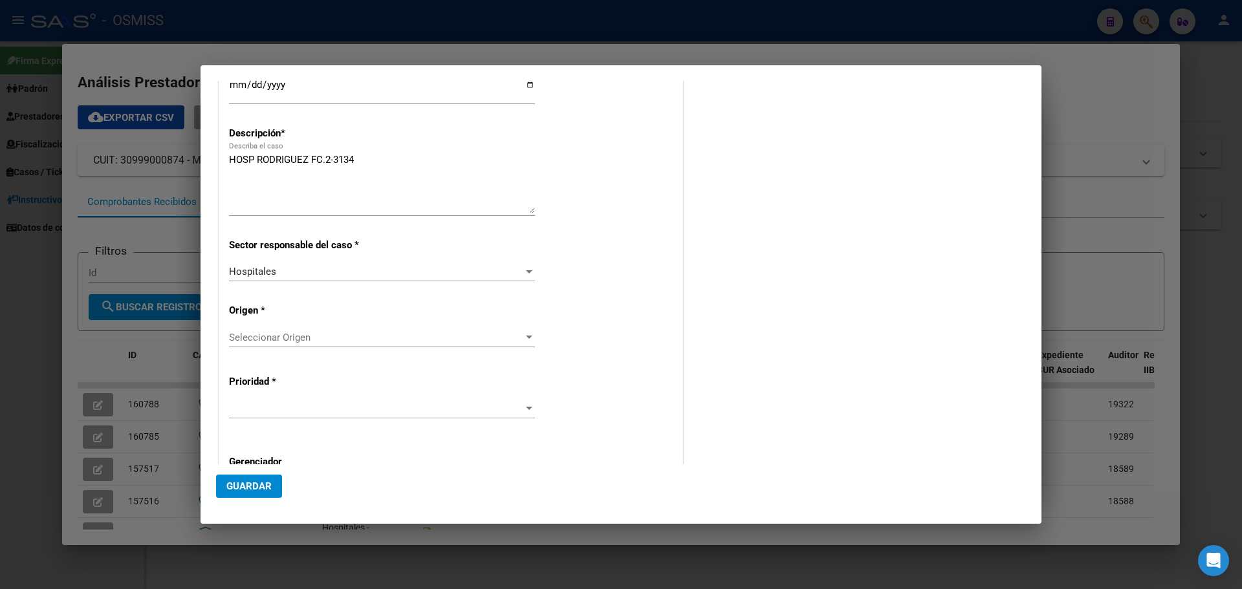
click at [521, 328] on div "Seleccionar Origen Seleccionar Origen" at bounding box center [382, 337] width 306 height 19
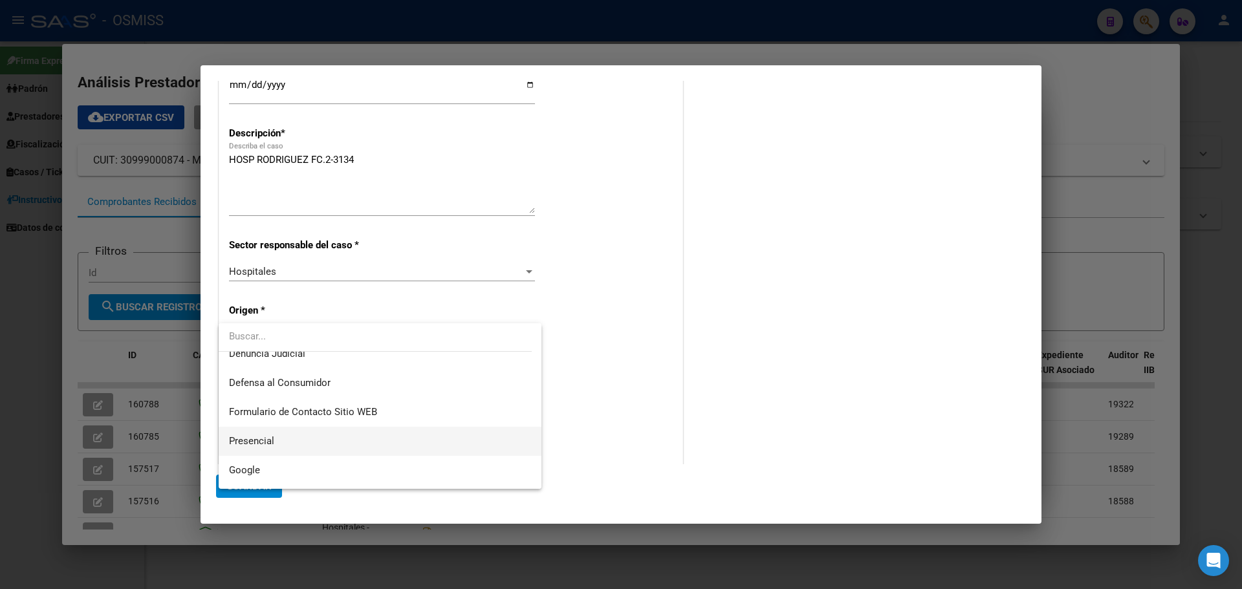
click at [280, 433] on span "Presencial" at bounding box center [380, 441] width 302 height 29
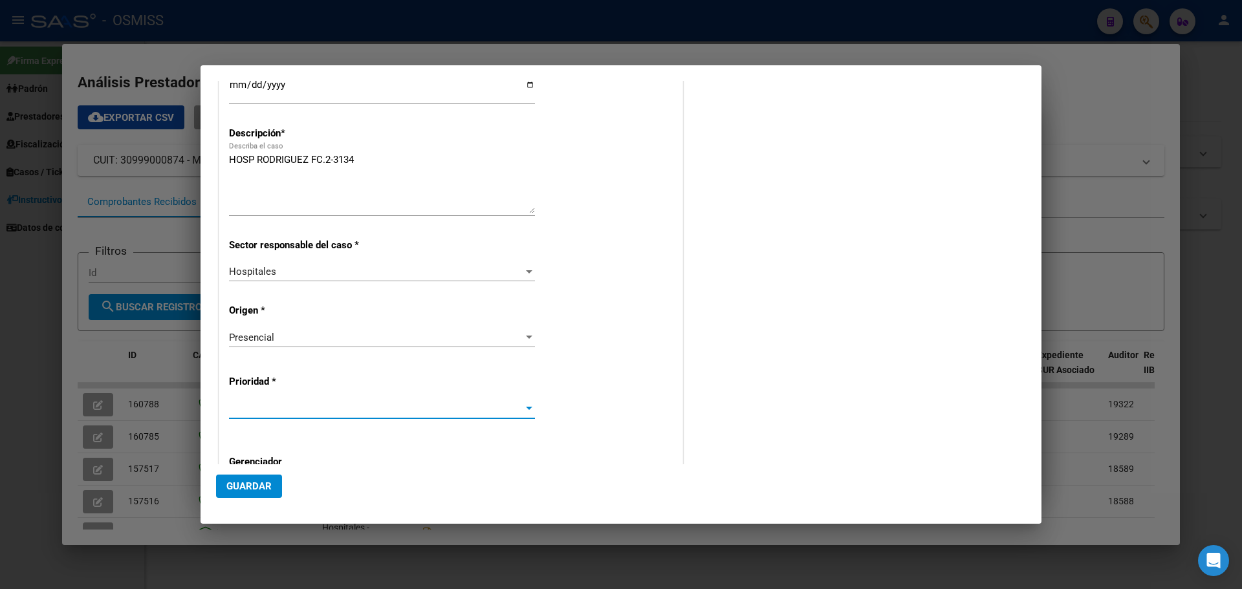
click at [526, 407] on div at bounding box center [529, 408] width 6 height 3
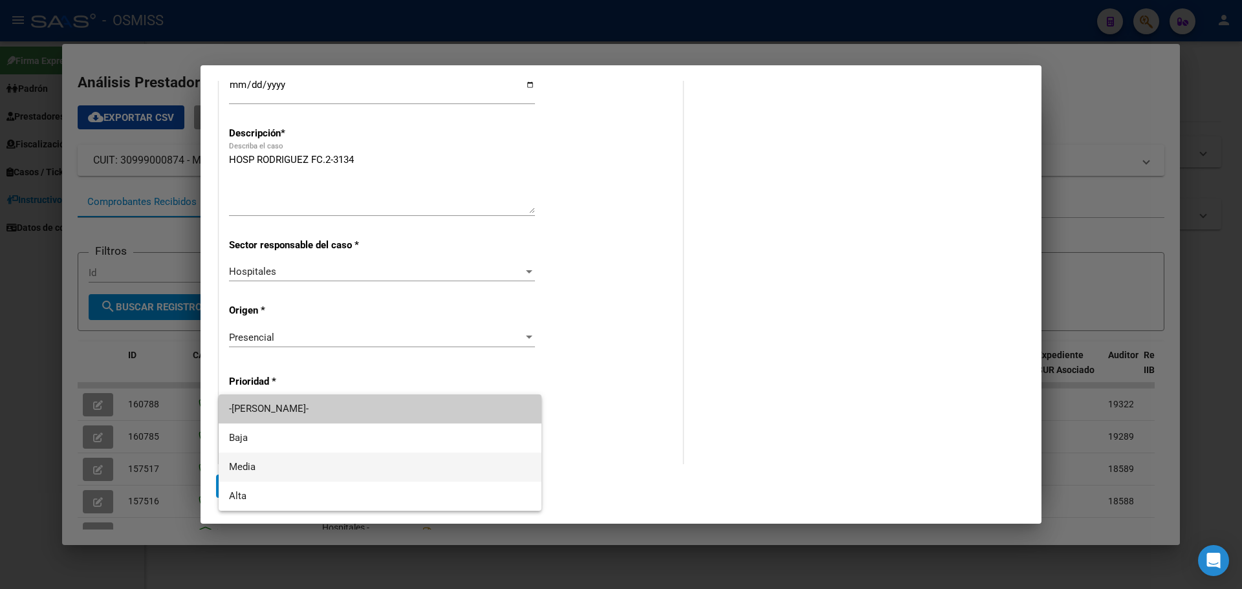
click at [308, 467] on span "Media" at bounding box center [380, 467] width 302 height 29
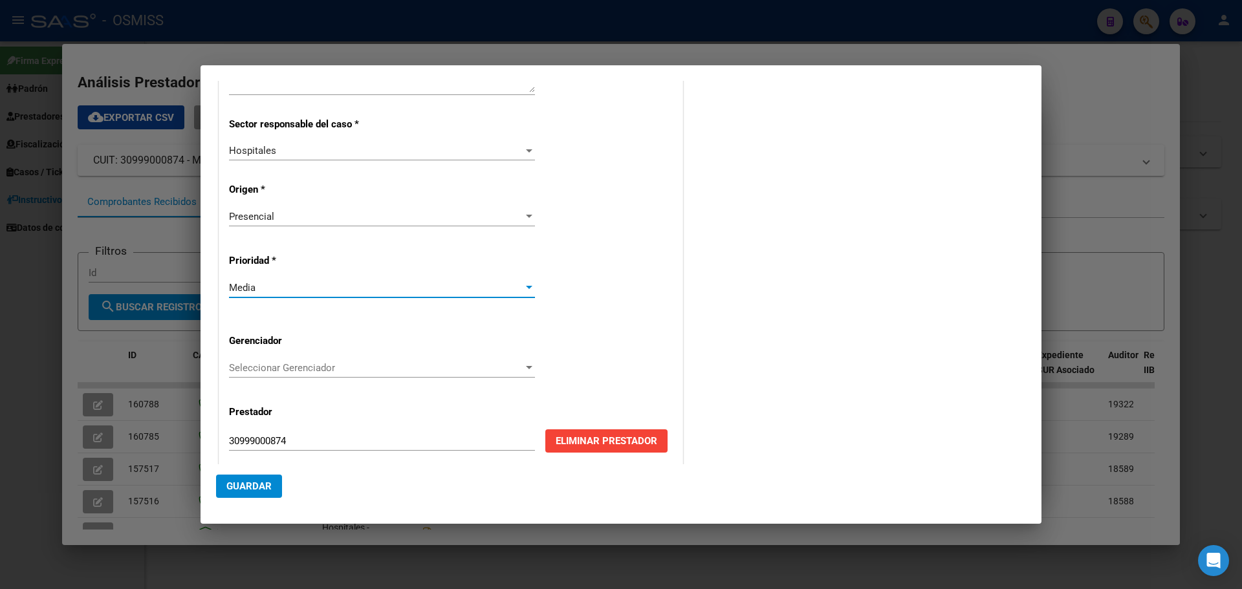
scroll to position [259, 0]
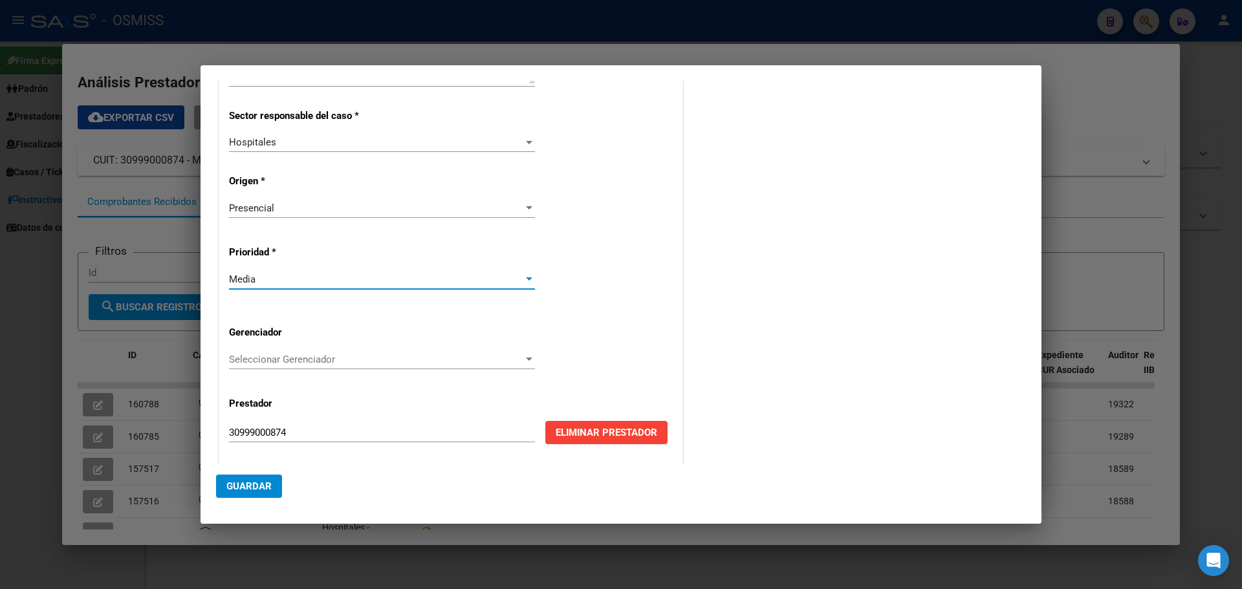
click at [525, 354] on div at bounding box center [529, 359] width 12 height 10
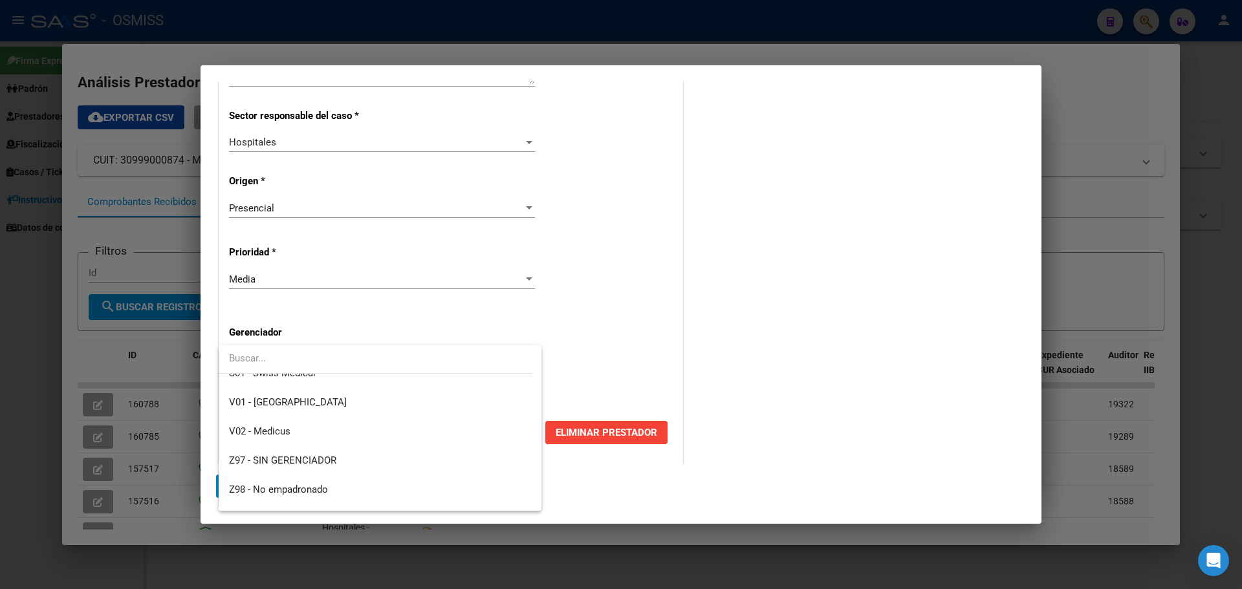
scroll to position [387, 0]
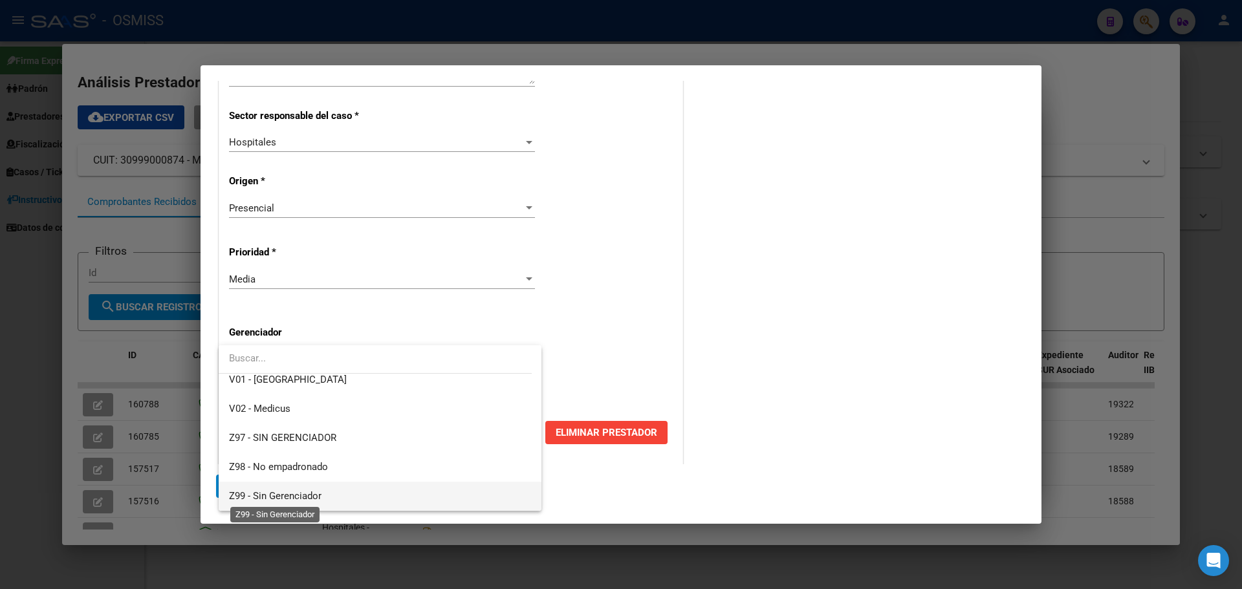
click at [294, 490] on span "Z99 - Sin Gerenciador" at bounding box center [275, 496] width 92 height 12
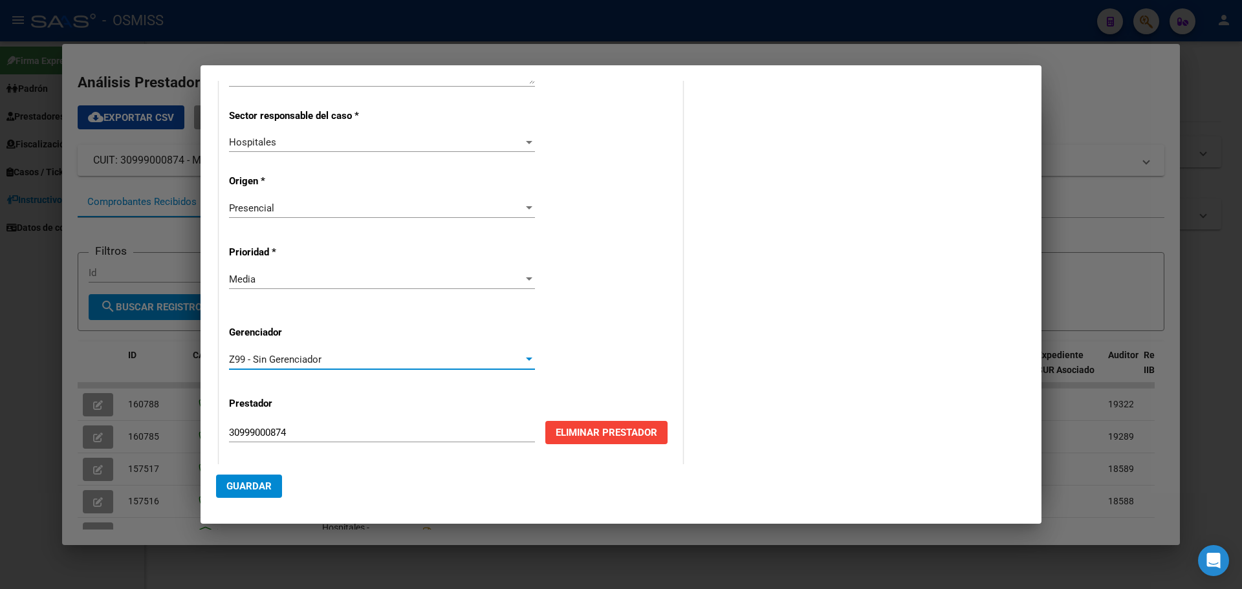
scroll to position [262, 0]
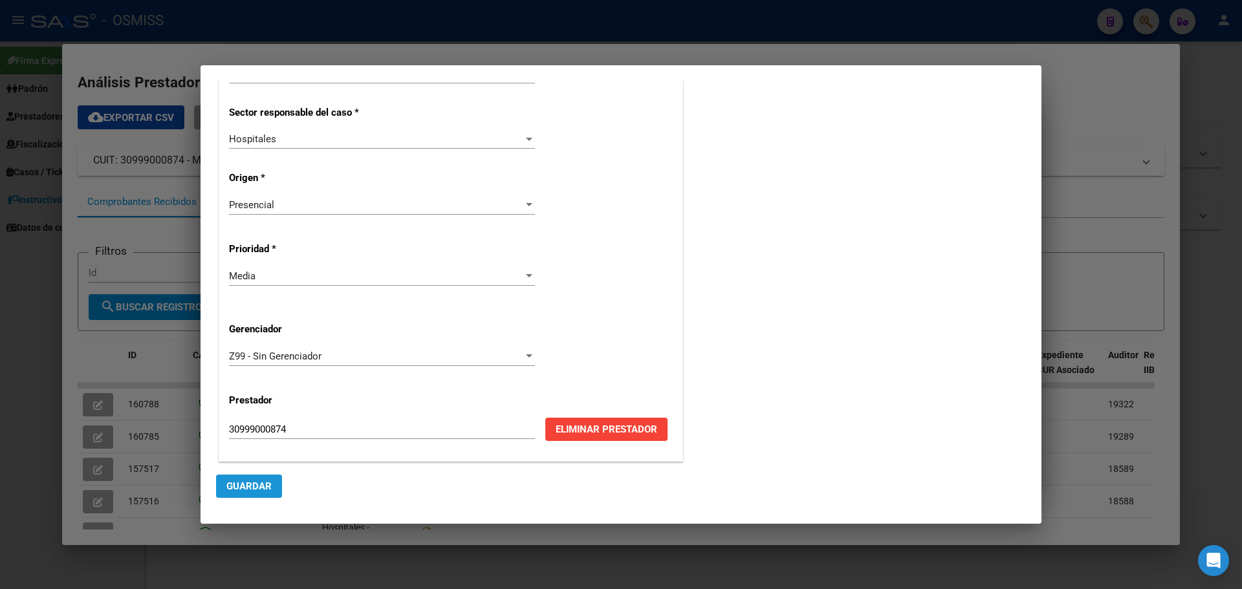
click at [253, 482] on span "Guardar" at bounding box center [248, 486] width 45 height 12
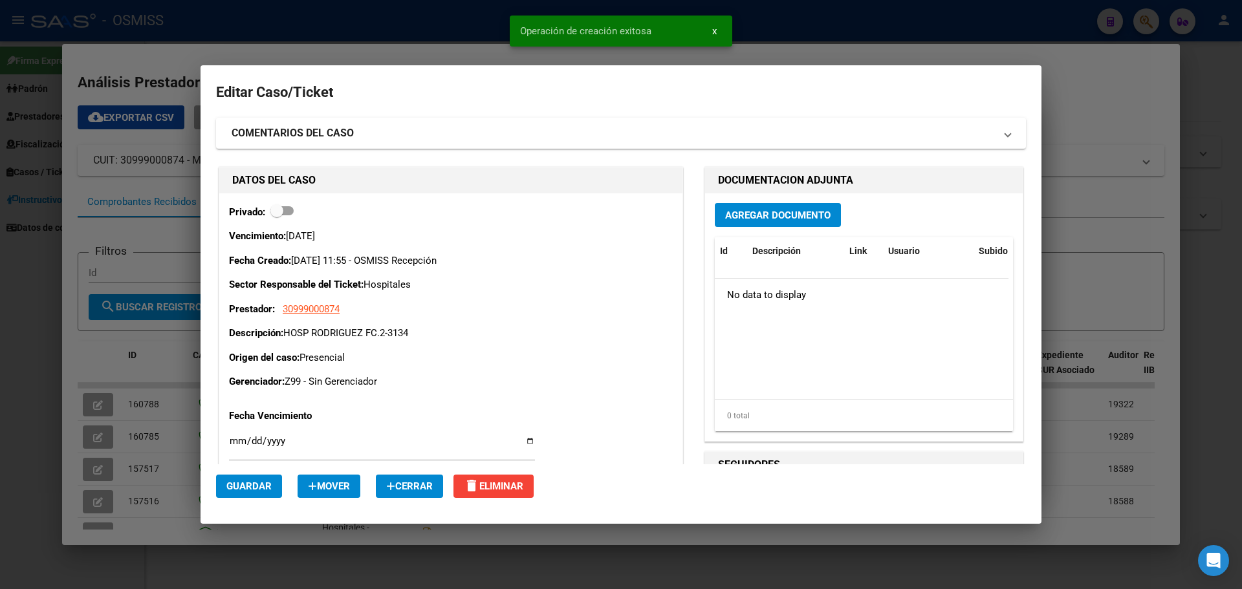
click at [774, 209] on span "Agregar Documento" at bounding box center [777, 215] width 105 height 12
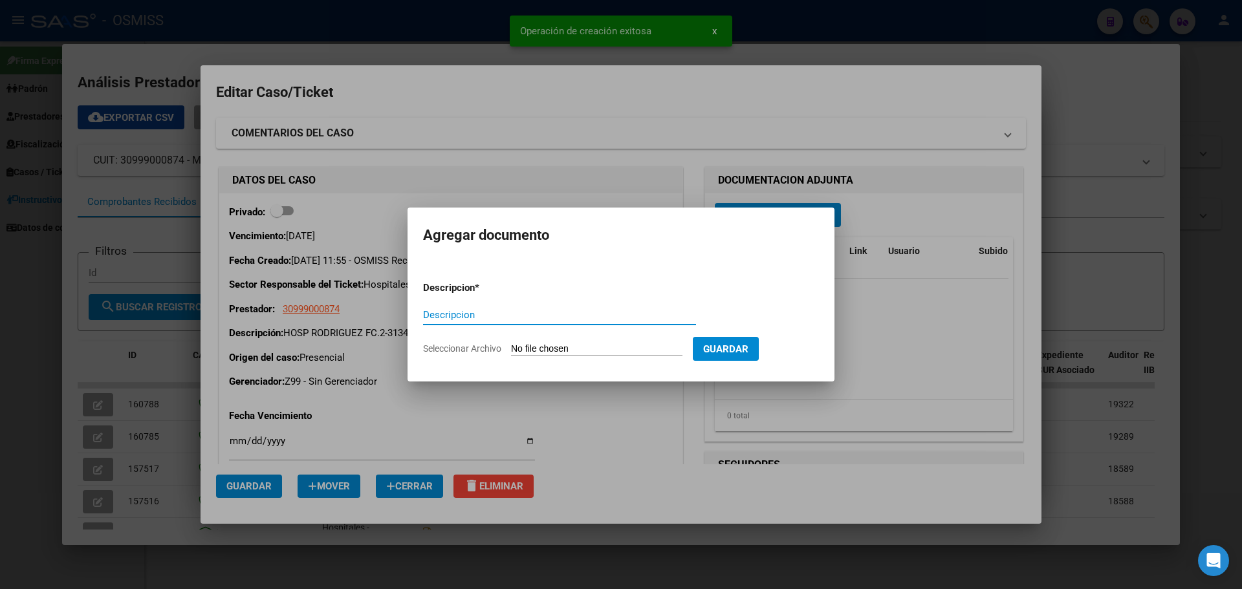
click at [574, 309] on input "Descripcion" at bounding box center [559, 315] width 273 height 12
click at [492, 312] on input "[PERSON_NAME]" at bounding box center [559, 315] width 273 height 12
click at [505, 309] on input "[PERSON_NAME]" at bounding box center [559, 315] width 273 height 12
type input "MUNI RODRIGUEZ FC.2-3134"
click at [557, 345] on input "Seleccionar Archivo" at bounding box center [596, 349] width 171 height 12
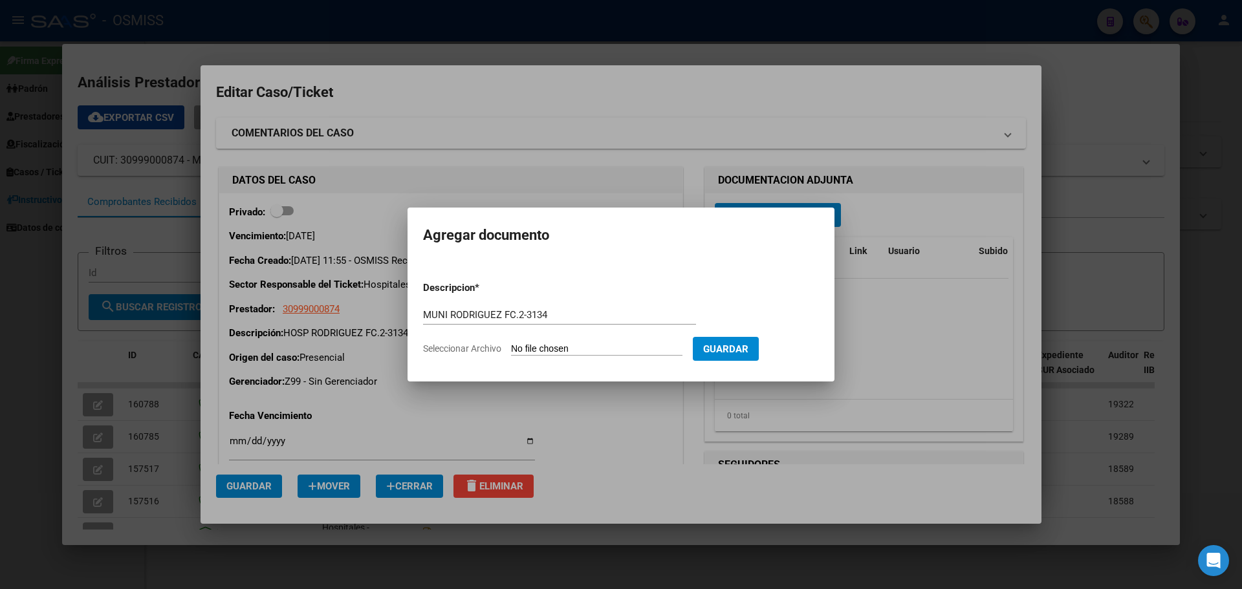
type input "C:\fakepath\munirodriguezfc2-3134.pdf"
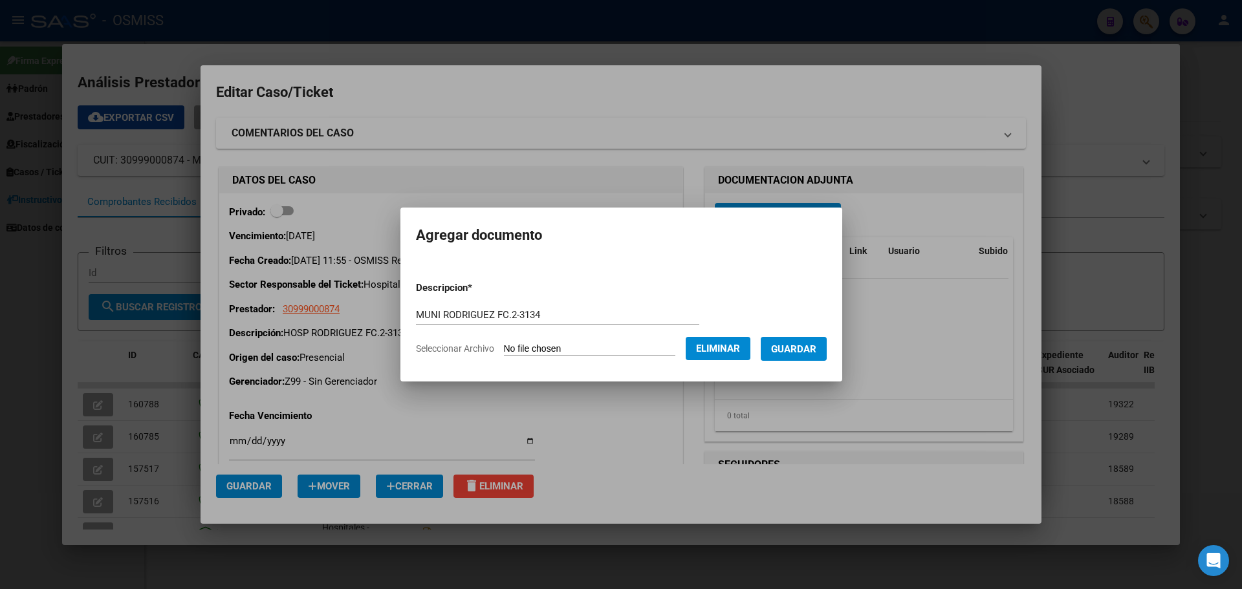
click at [801, 345] on span "Guardar" at bounding box center [793, 349] width 45 height 12
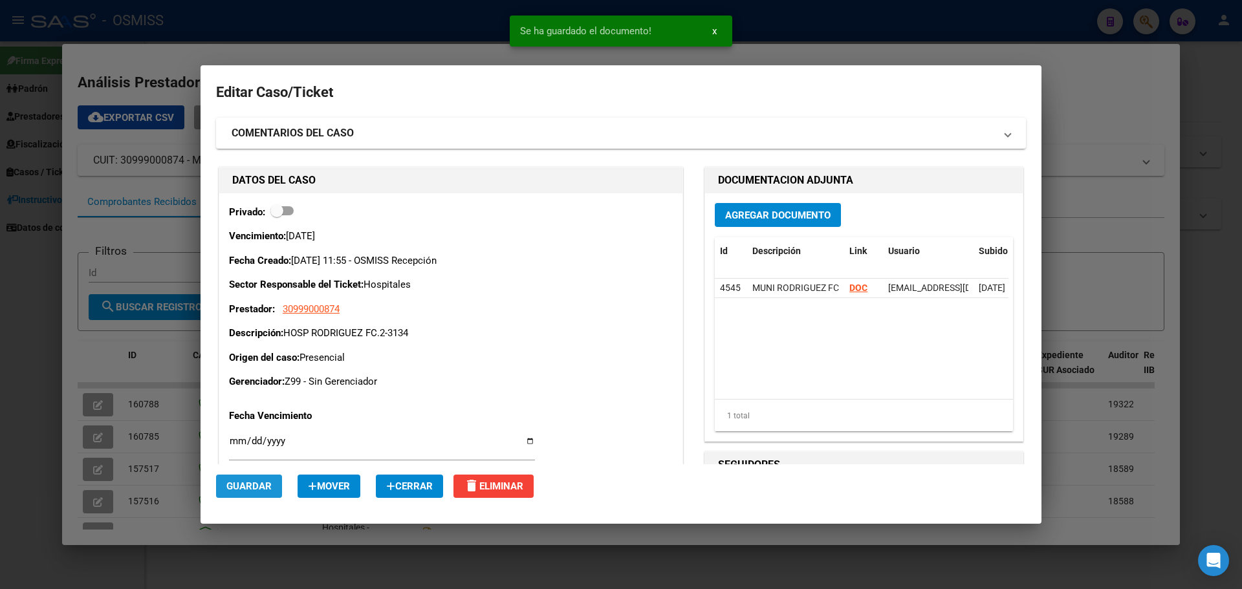
click at [266, 484] on span "Guardar" at bounding box center [248, 486] width 45 height 12
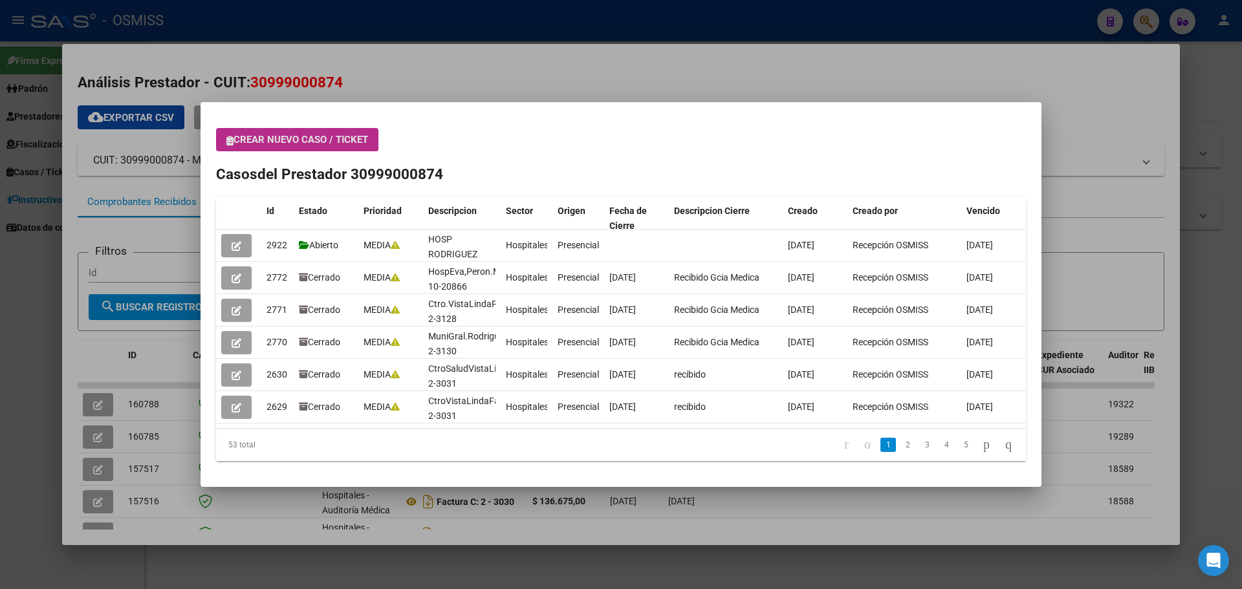
click at [1145, 23] on div at bounding box center [621, 294] width 1242 height 589
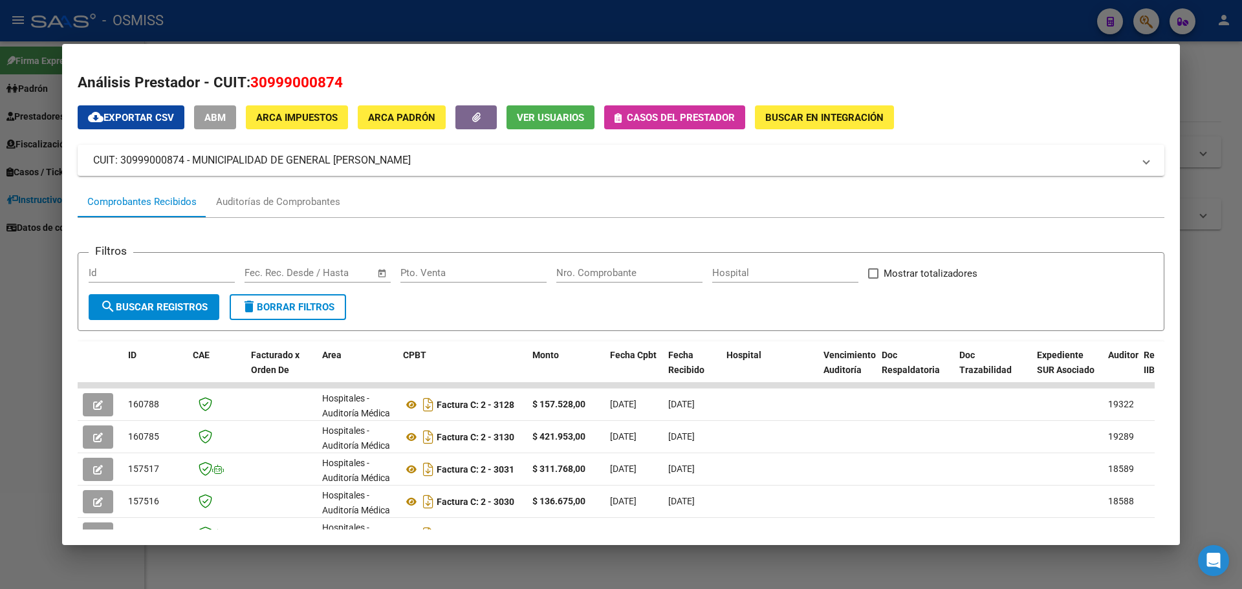
click at [1145, 23] on div at bounding box center [621, 294] width 1242 height 589
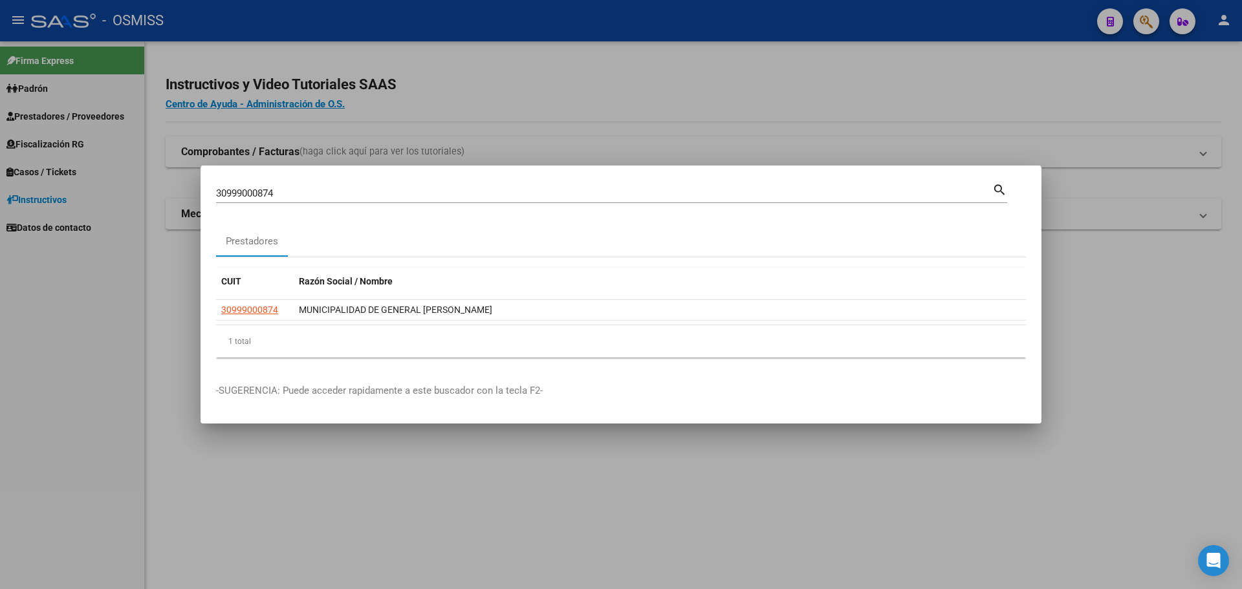
click at [338, 200] on div "30999000874 Buscar (apellido, dni, [PERSON_NAME], [PERSON_NAME], cuit, obra soc…" at bounding box center [604, 193] width 776 height 19
type input "3"
type input "30999000874"
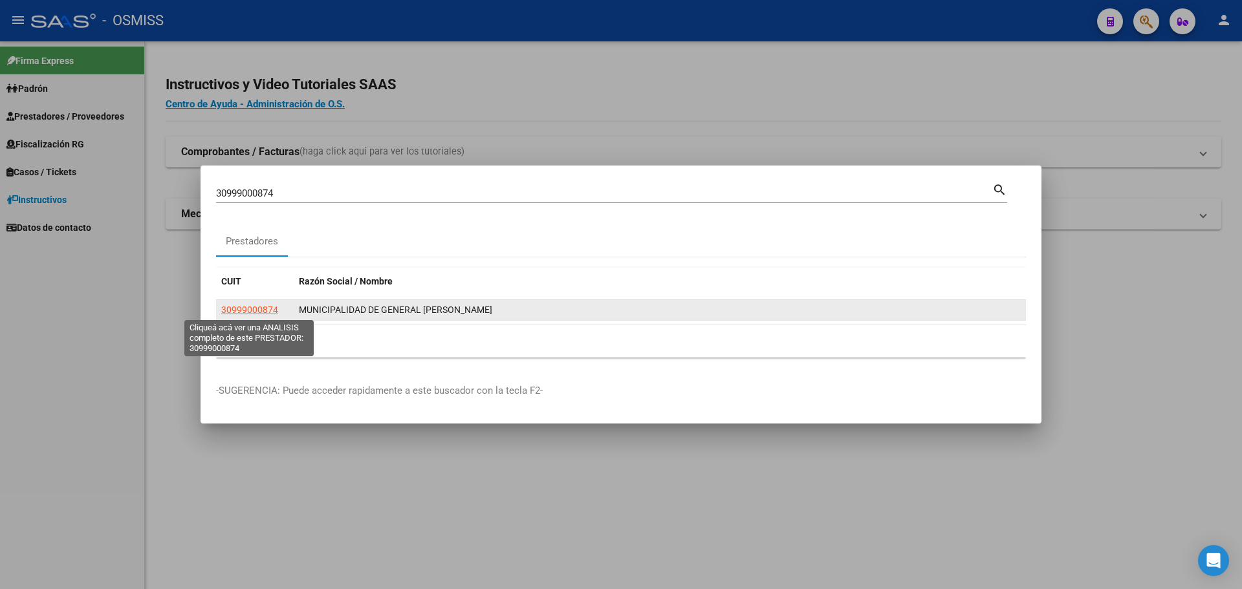
click at [276, 312] on span "30999000874" at bounding box center [249, 310] width 57 height 10
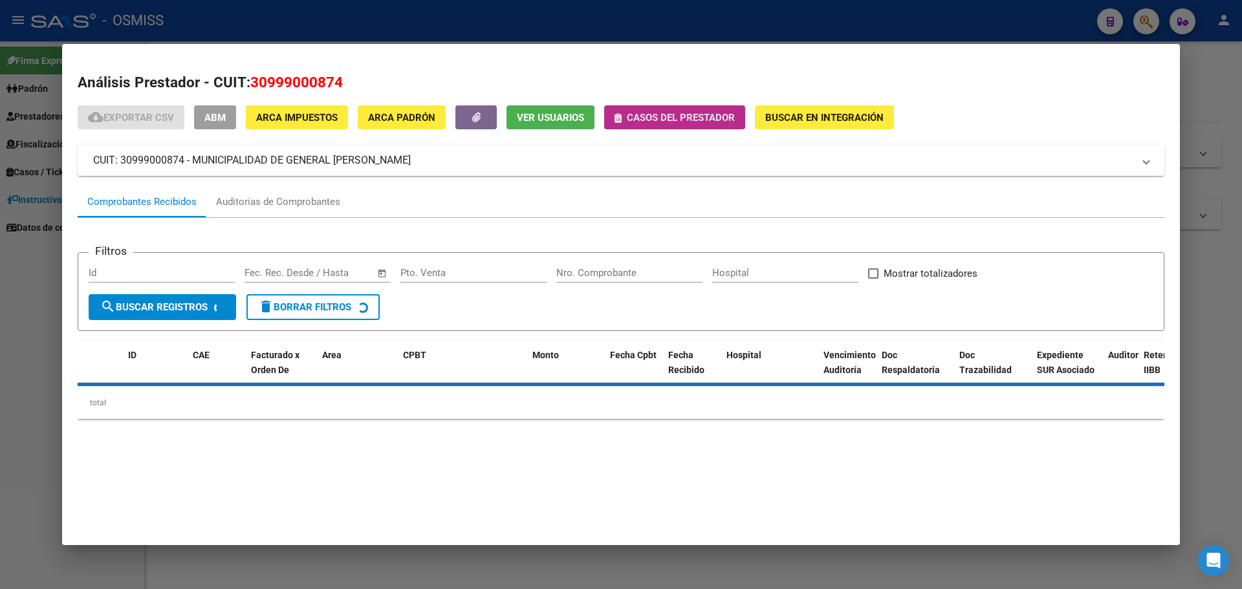
click at [662, 117] on span "Casos del prestador" at bounding box center [681, 118] width 108 height 12
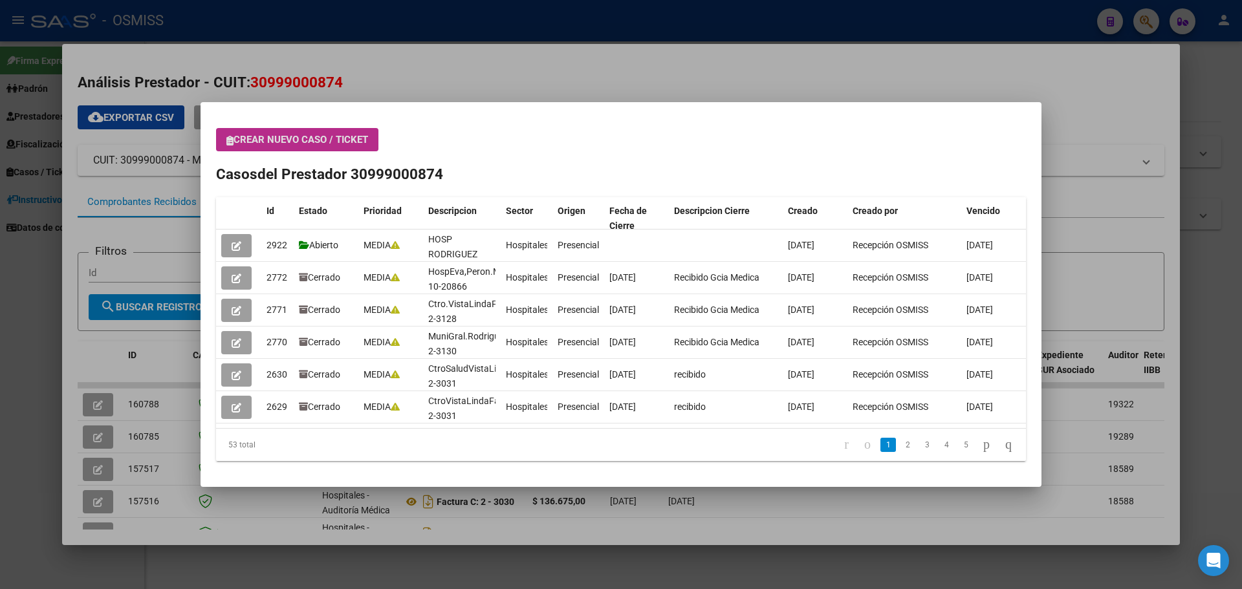
click at [301, 138] on span "Crear nuevo caso / ticket" at bounding box center [297, 140] width 142 height 12
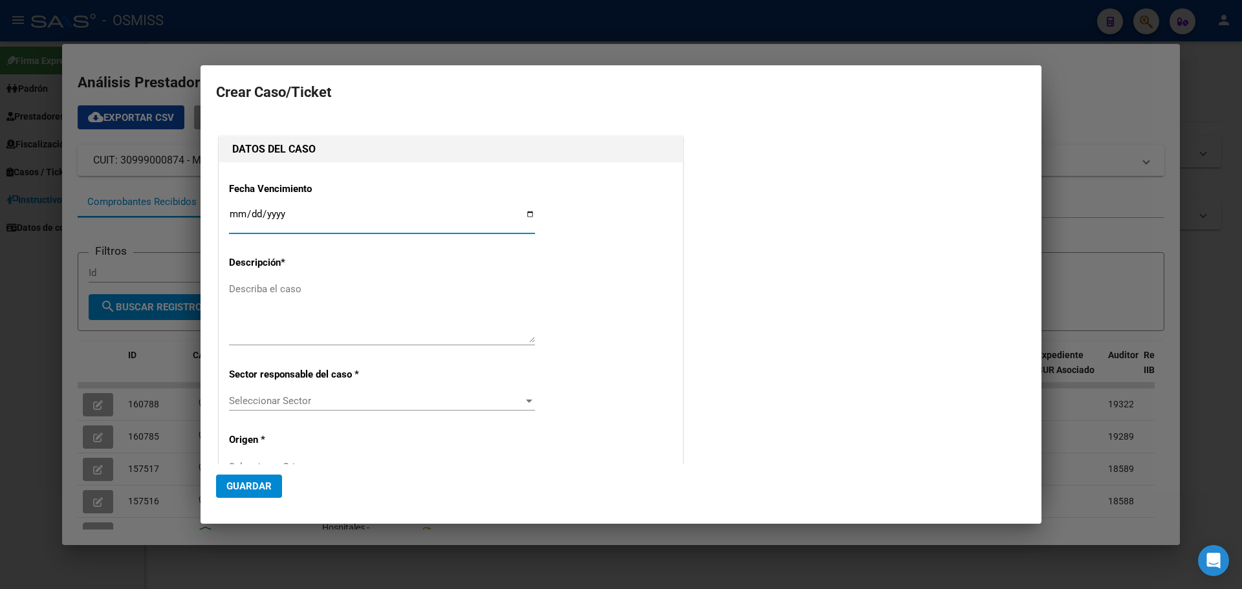
type input "30999000874"
click at [525, 211] on input "Ingresar fecha" at bounding box center [382, 219] width 306 height 21
type input "[DATE]"
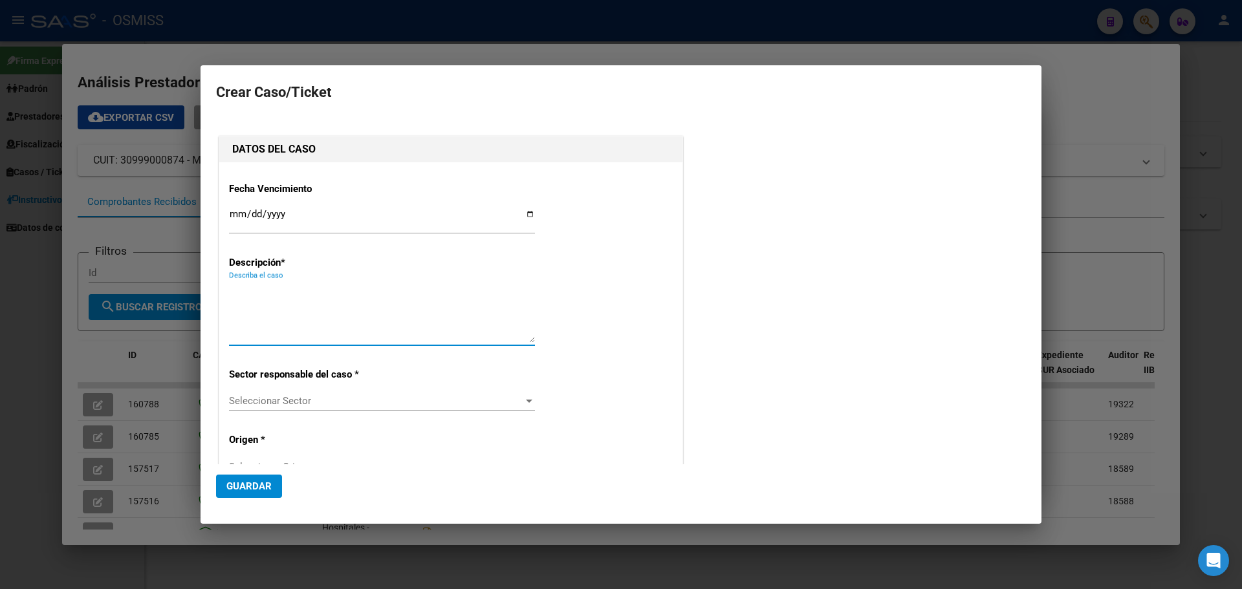
click at [294, 301] on textarea "Describa el caso" at bounding box center [382, 312] width 306 height 61
type textarea "MUNI RODRIGUEZ FC. 2-3143"
click at [526, 393] on div "Seleccionar Sector Seleccionar Sector" at bounding box center [382, 400] width 306 height 19
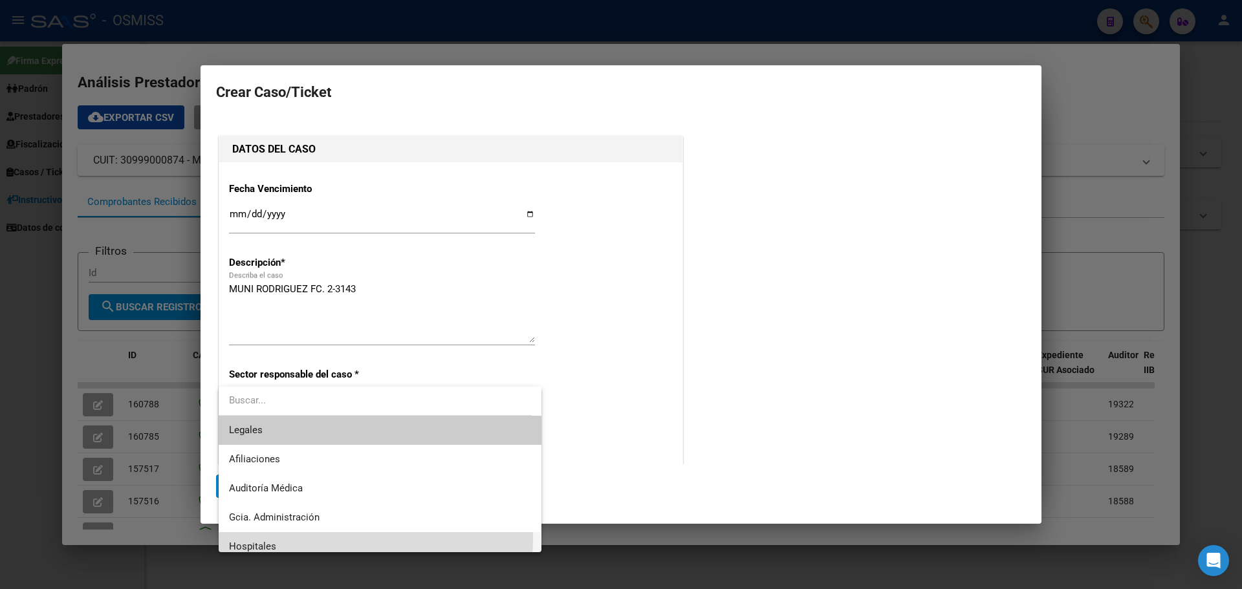
click at [291, 538] on span "Hospitales" at bounding box center [380, 546] width 302 height 29
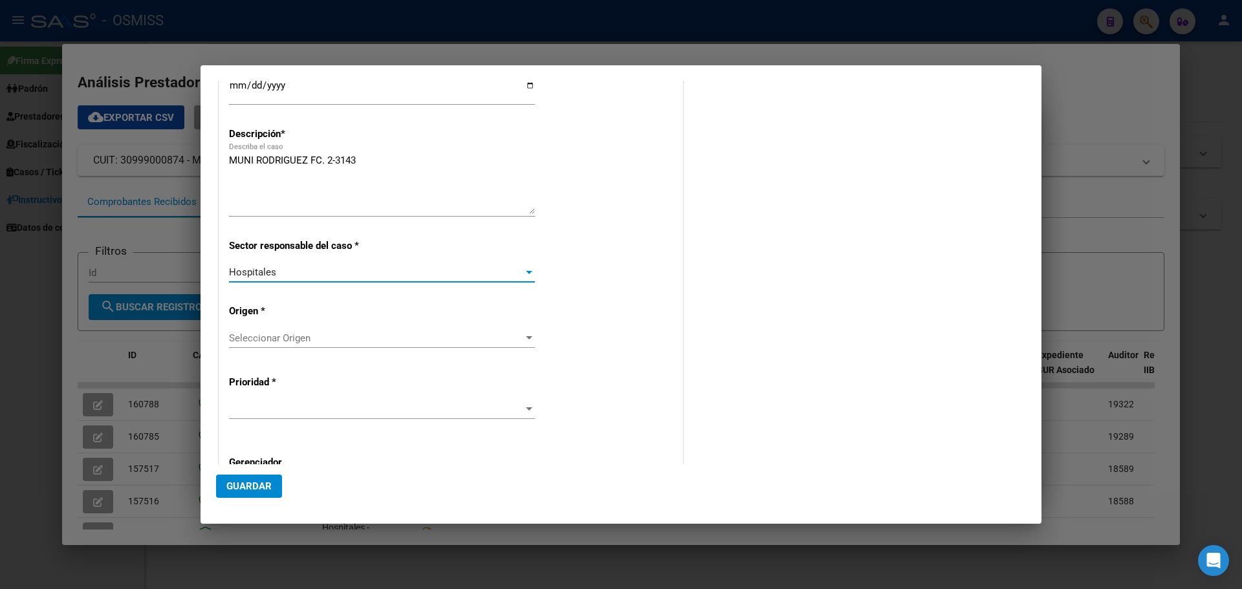
scroll to position [129, 0]
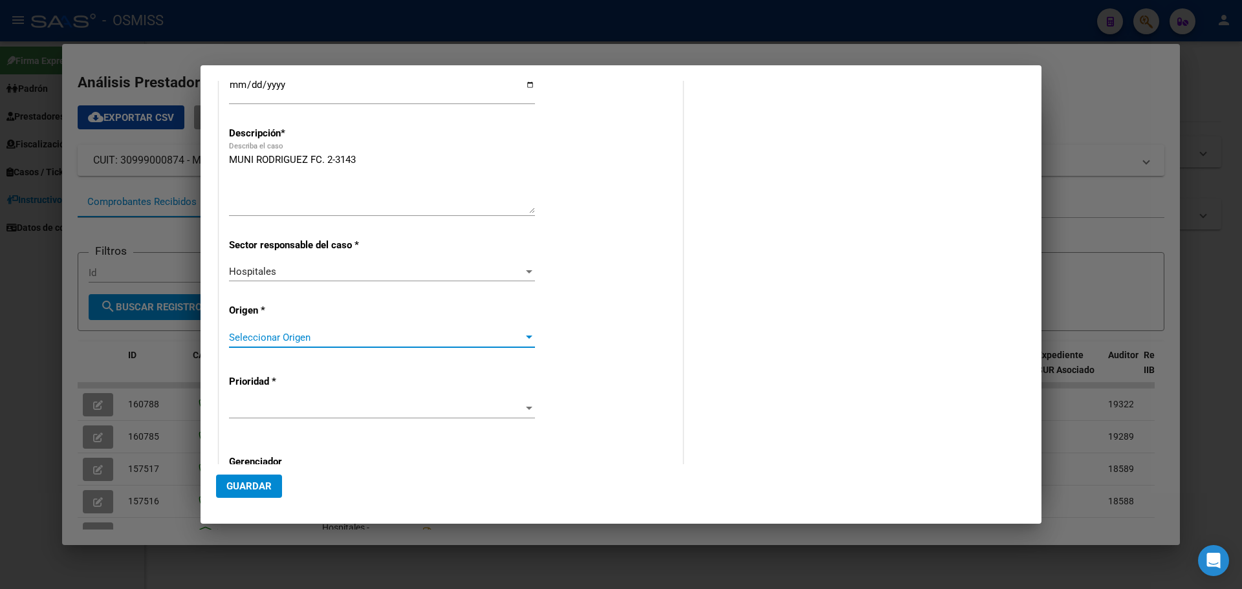
click at [510, 337] on span "Seleccionar Origen" at bounding box center [376, 338] width 294 height 12
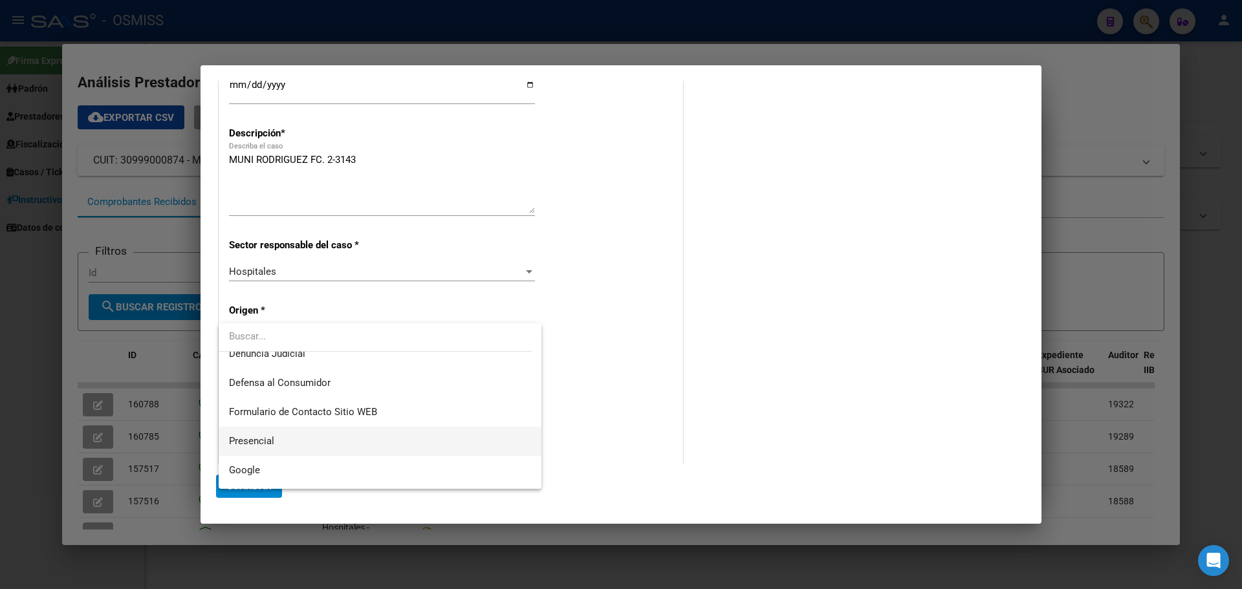
click at [288, 440] on span "Presencial" at bounding box center [380, 441] width 302 height 29
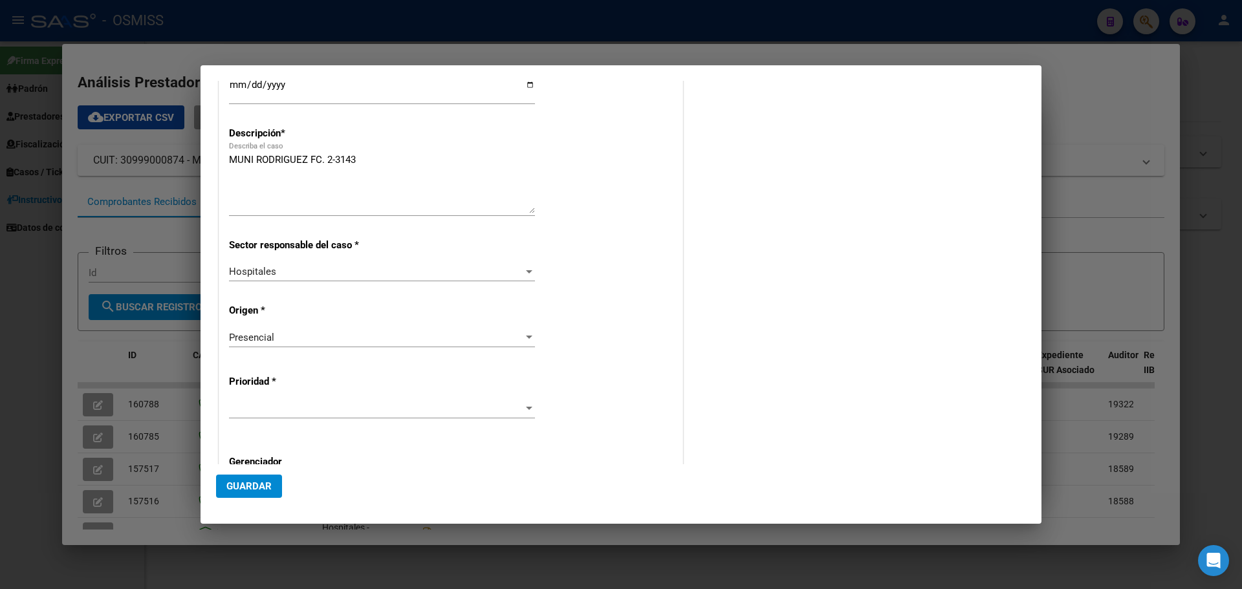
click at [519, 400] on div at bounding box center [382, 408] width 306 height 19
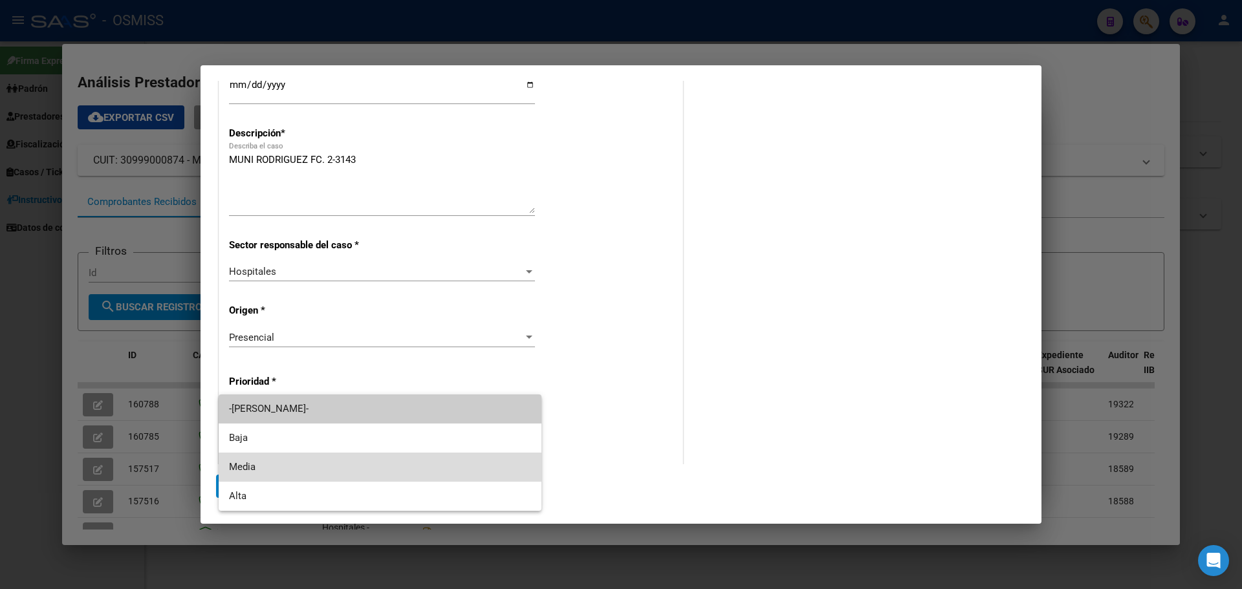
click at [290, 465] on span "Media" at bounding box center [380, 467] width 302 height 29
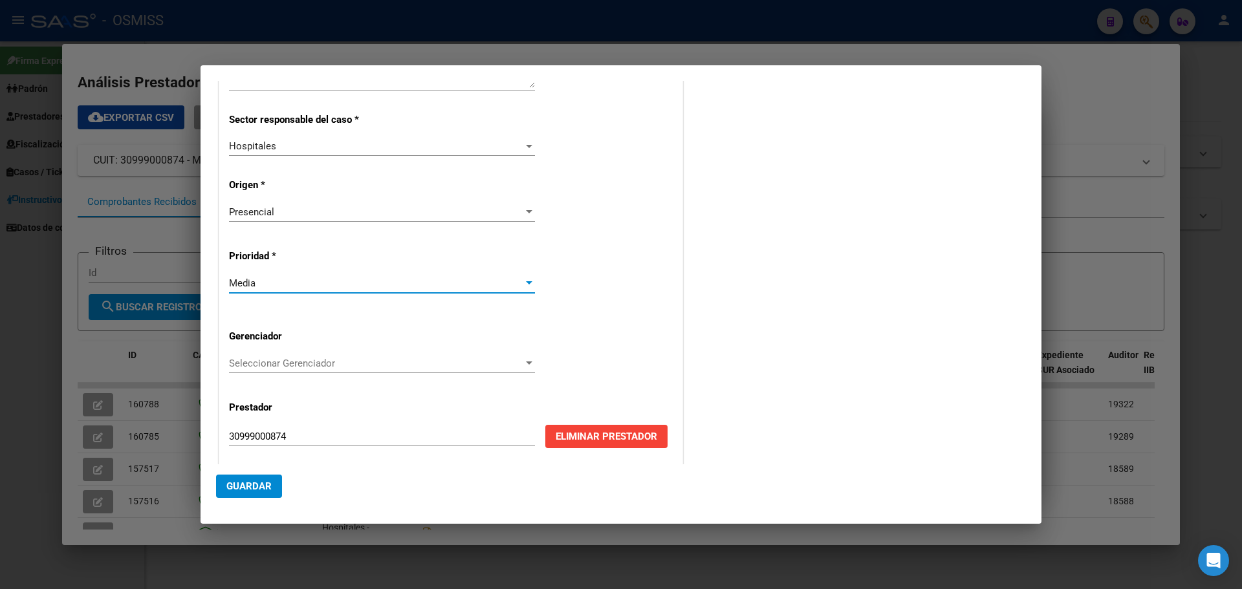
scroll to position [262, 0]
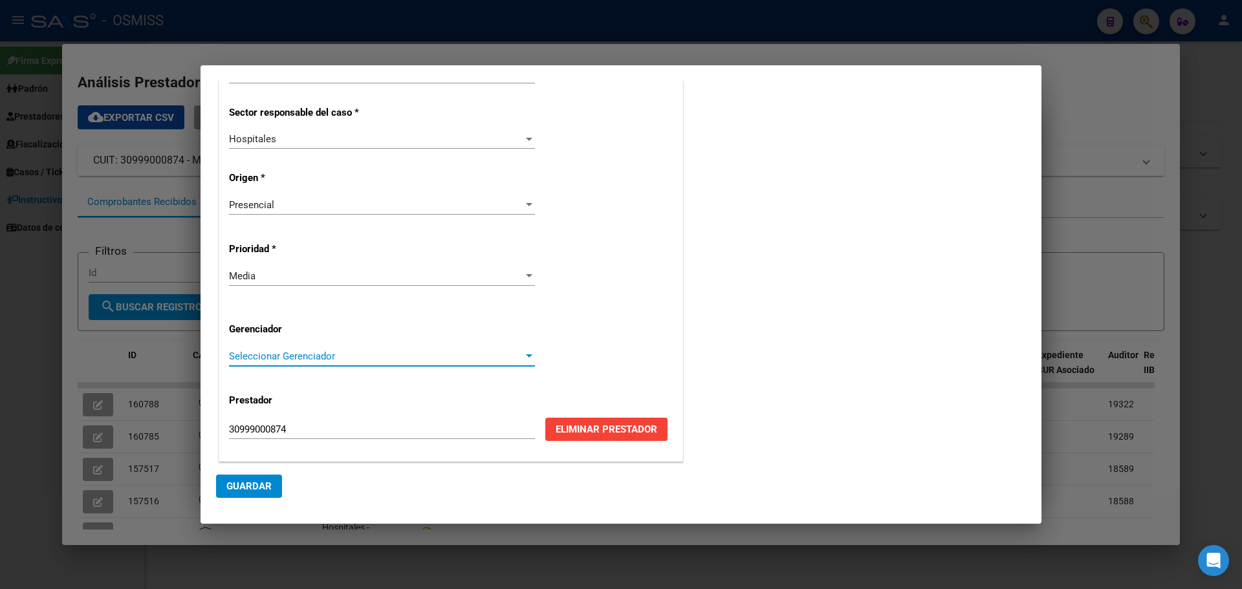
click at [341, 353] on span "Seleccionar Gerenciador" at bounding box center [376, 356] width 294 height 12
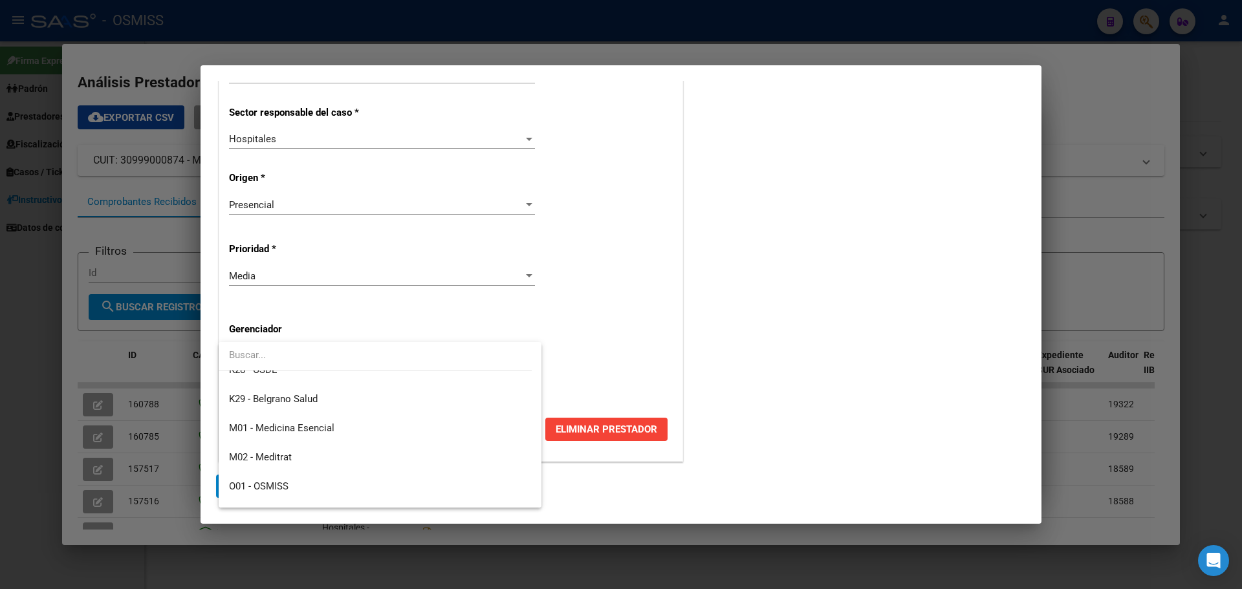
scroll to position [387, 0]
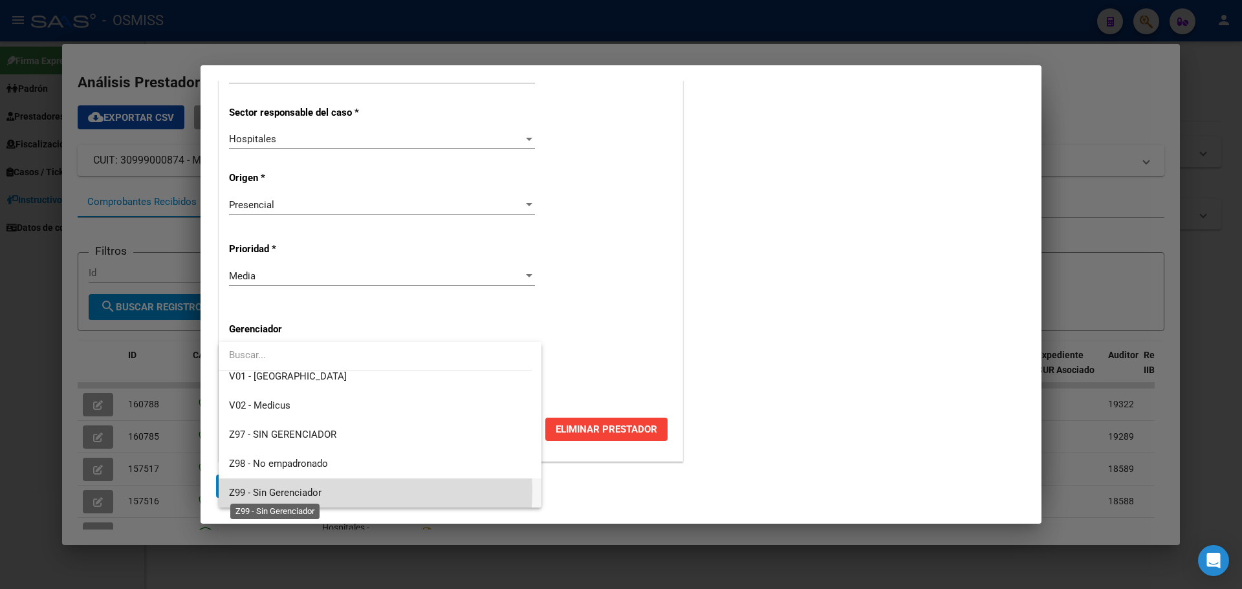
click at [305, 490] on span "Z99 - Sin Gerenciador" at bounding box center [275, 493] width 92 height 12
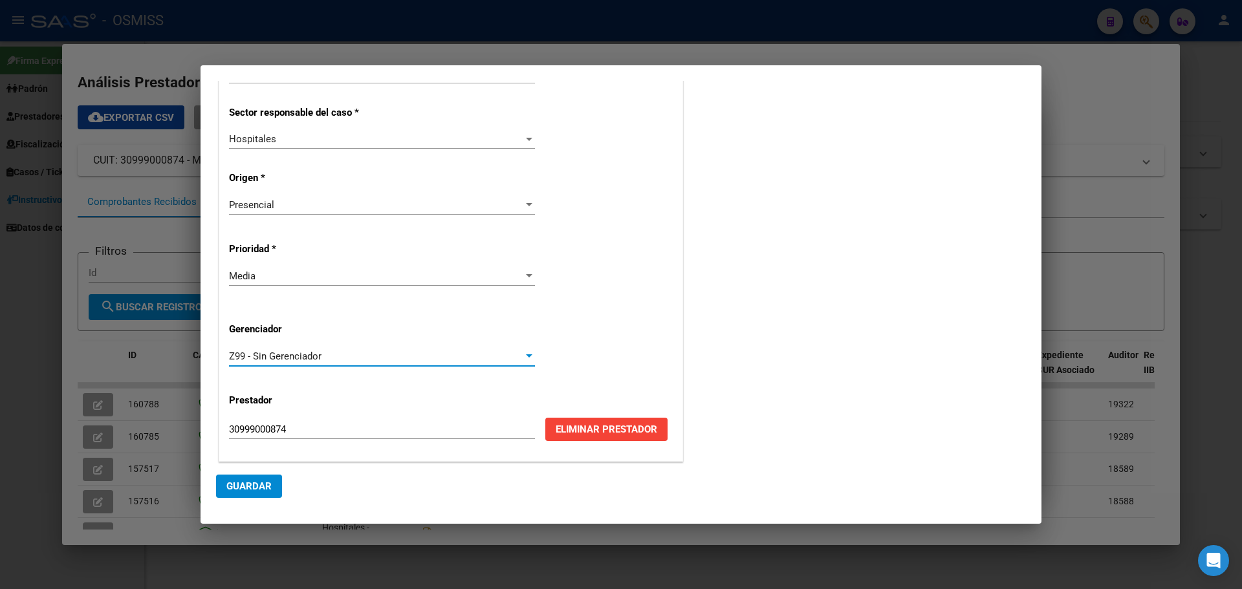
click at [261, 482] on span "Guardar" at bounding box center [248, 486] width 45 height 12
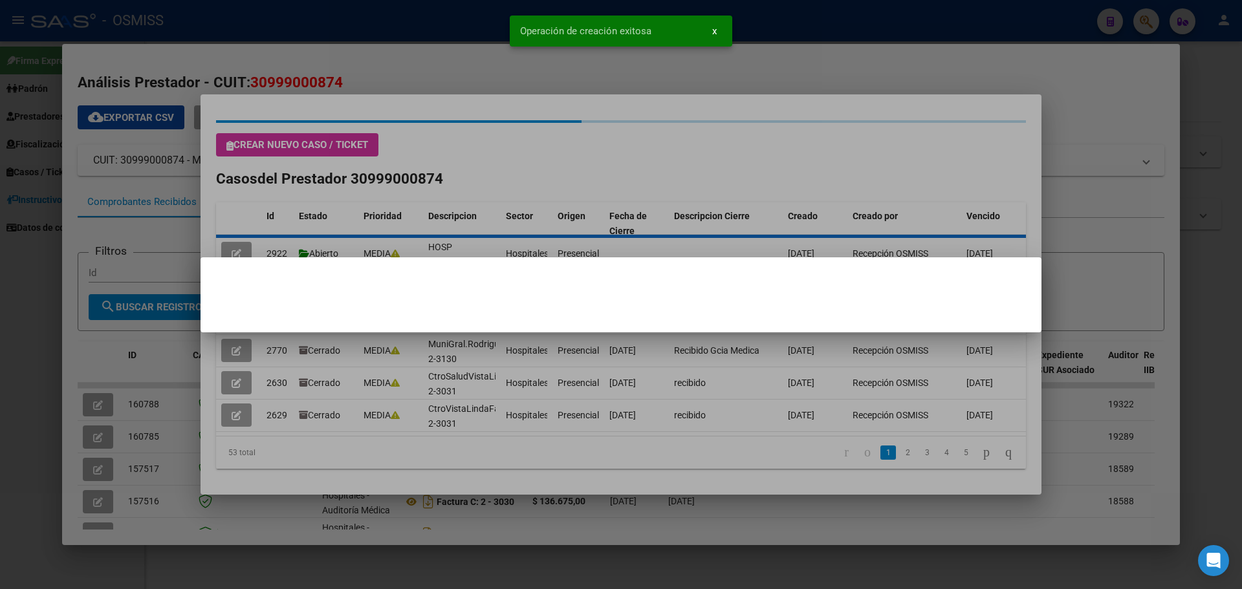
scroll to position [0, 0]
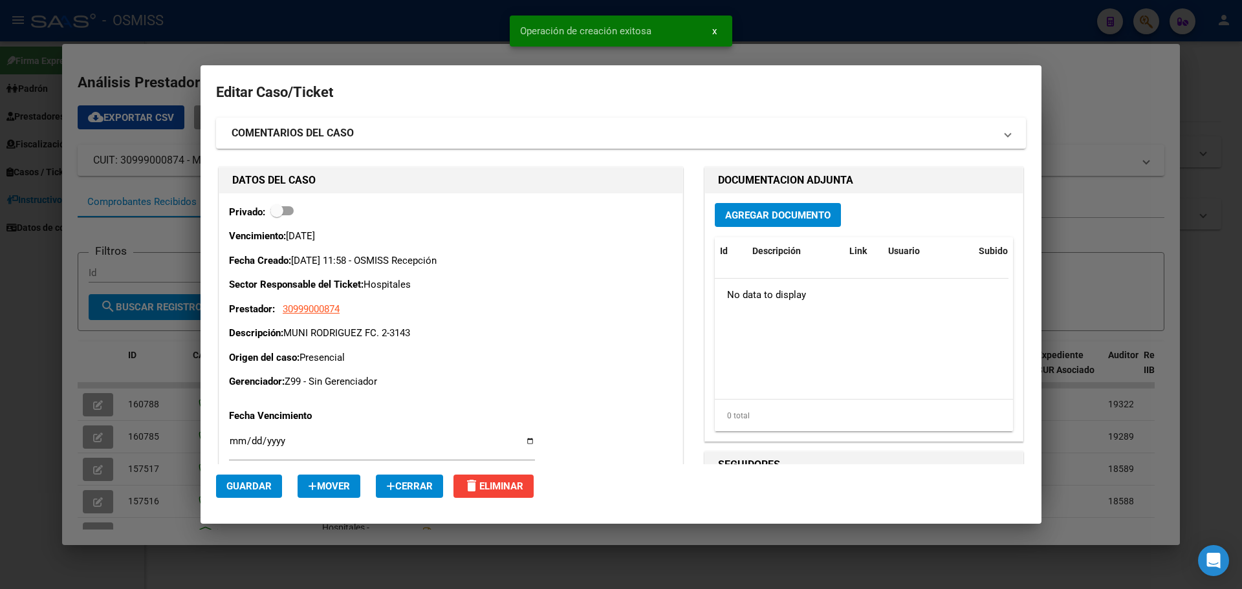
click at [762, 211] on span "Agregar Documento" at bounding box center [777, 216] width 105 height 12
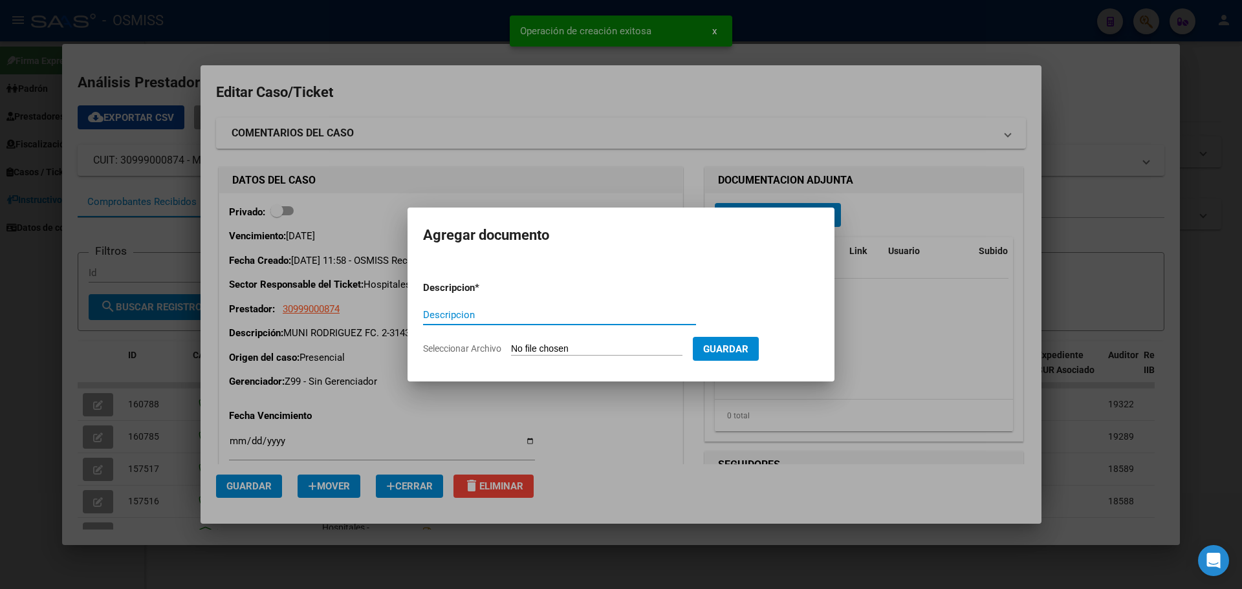
click at [476, 309] on input "Descripcion" at bounding box center [559, 315] width 273 height 12
type input "MUNI RODRIGUEZ FC. 2-3143"
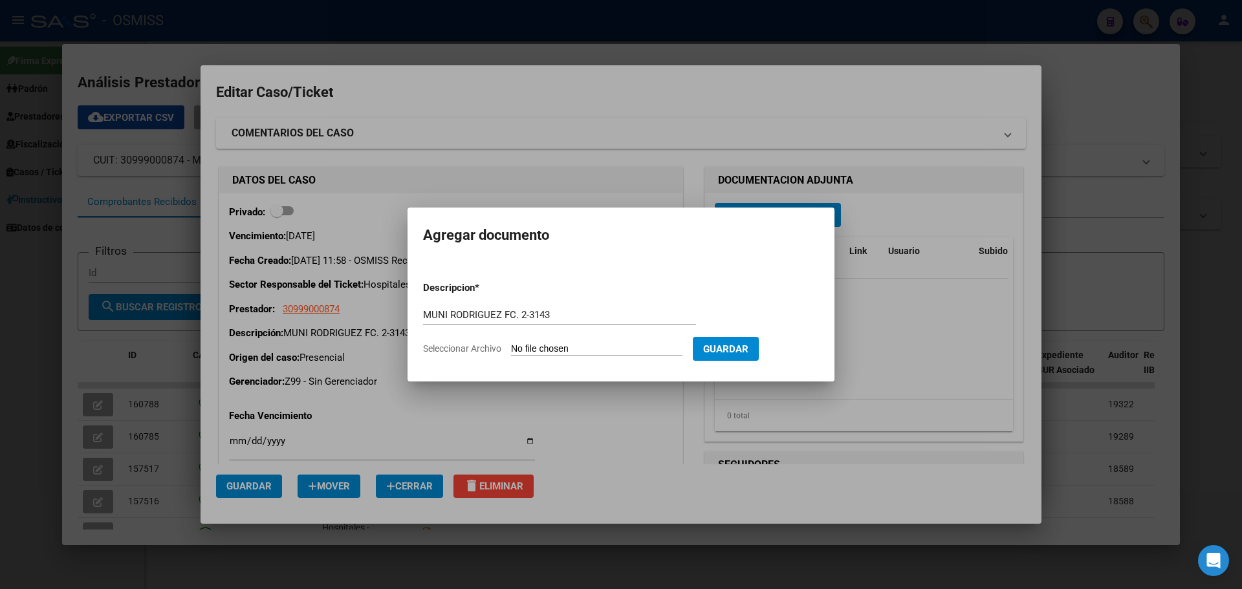
click at [594, 352] on input "Seleccionar Archivo" at bounding box center [596, 349] width 171 height 12
type input "C:\fakepath\munirodriguezfc2-3143.pdf"
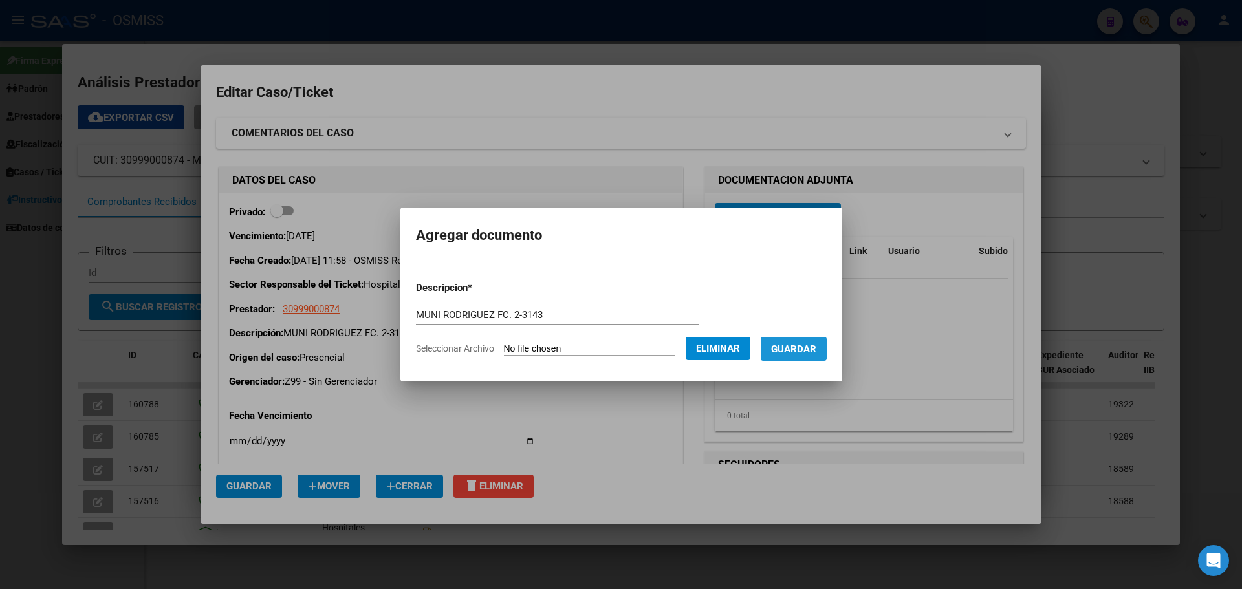
click at [799, 343] on span "Guardar" at bounding box center [793, 349] width 45 height 12
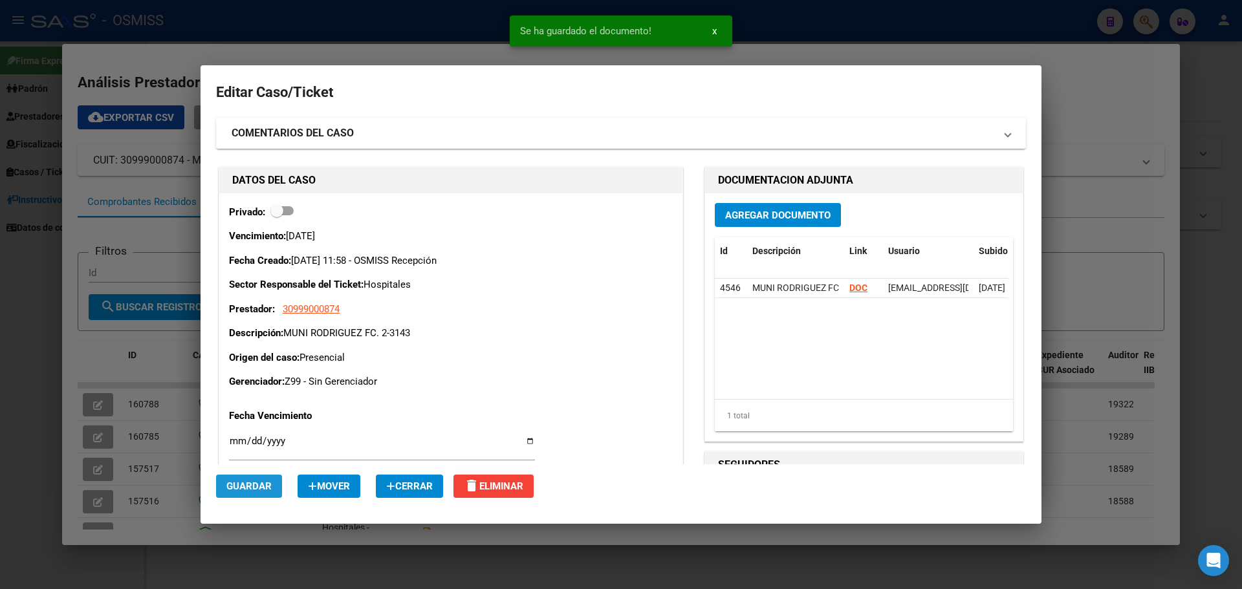
click at [251, 480] on span "Guardar" at bounding box center [248, 486] width 45 height 12
